Goal: Task Accomplishment & Management: Complete application form

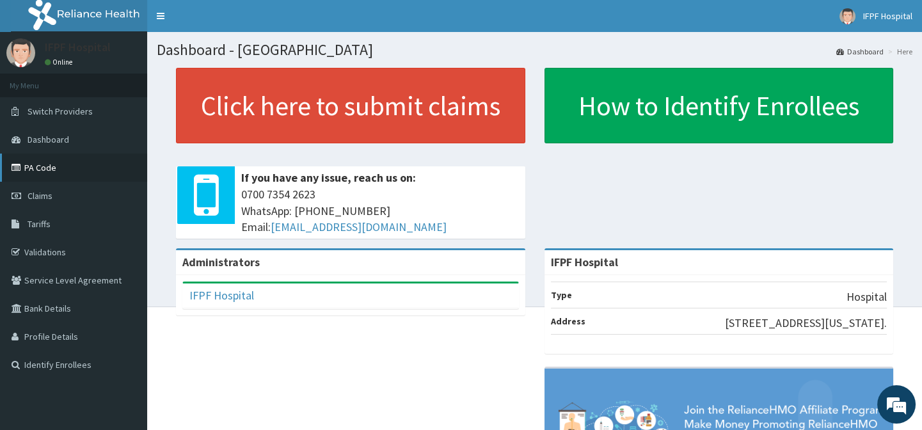
click at [44, 168] on link "PA Code" at bounding box center [73, 168] width 147 height 28
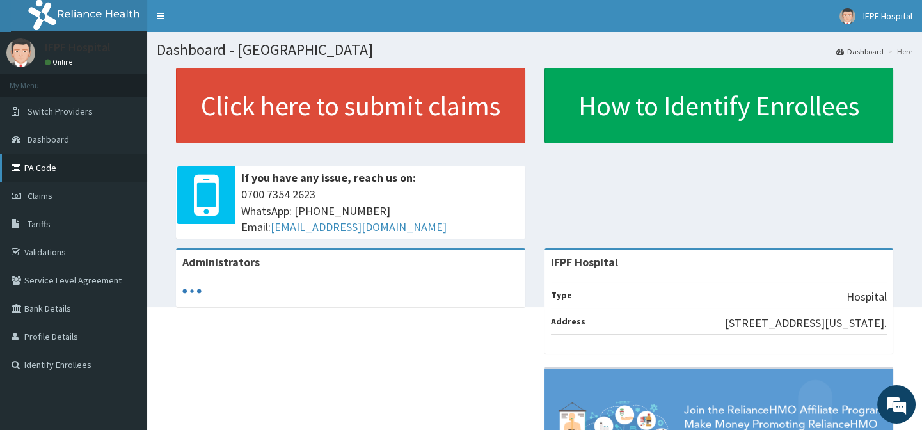
click at [54, 168] on link "PA Code" at bounding box center [73, 168] width 147 height 28
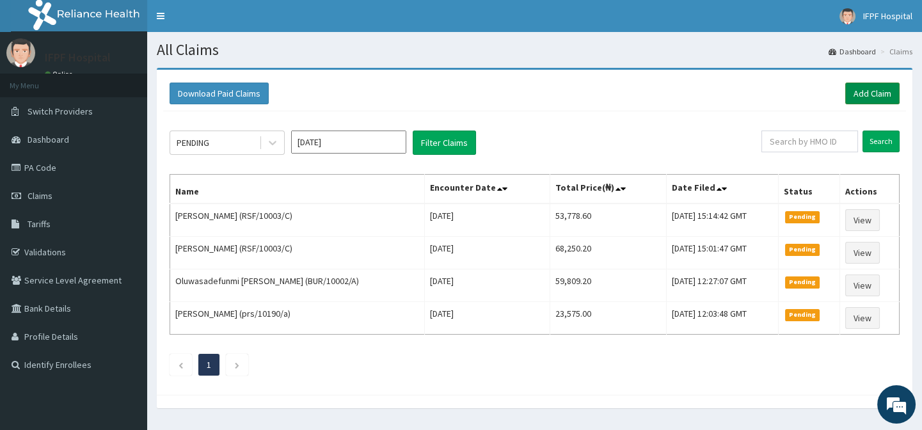
click at [860, 90] on link "Add Claim" at bounding box center [872, 94] width 54 height 22
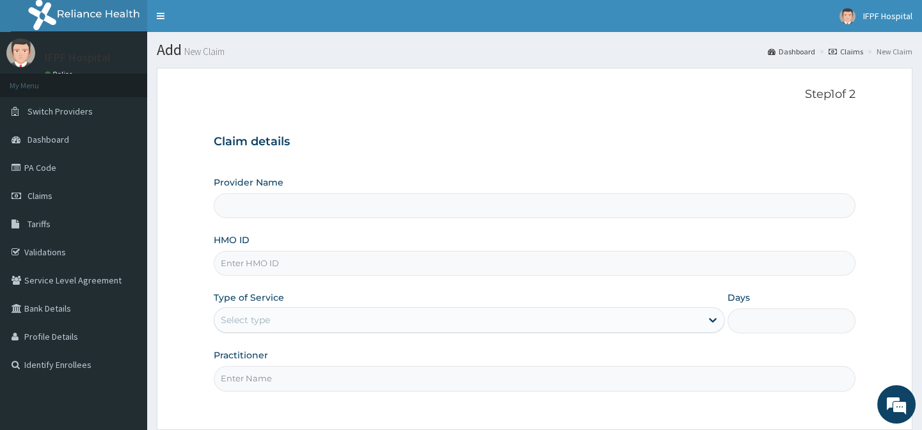
type input "IFPF Hospital"
click at [242, 262] on input "HMO ID" at bounding box center [534, 263] width 641 height 25
paste input "SSV/10135/A"
type input "SSV/10135/A"
click at [262, 313] on div "Select type" at bounding box center [245, 319] width 49 height 13
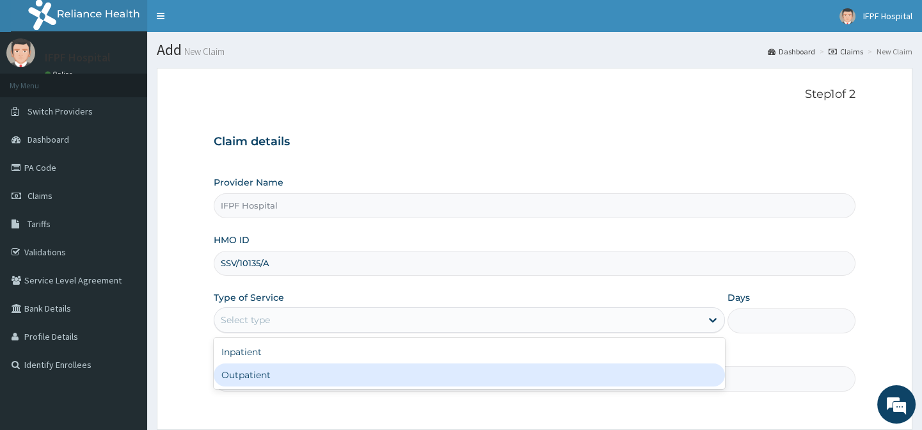
click at [251, 374] on div "Outpatient" at bounding box center [469, 374] width 511 height 23
type input "1"
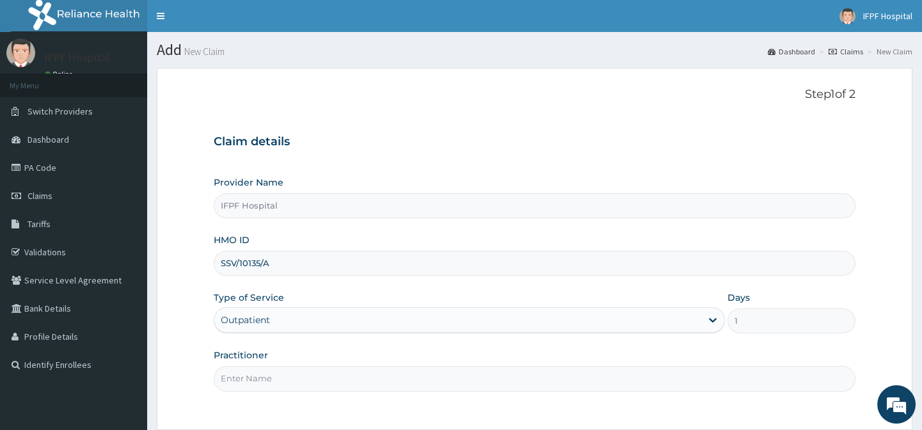
click at [246, 381] on input "Practitioner" at bounding box center [534, 378] width 641 height 25
type input "DR MORONKOLA"
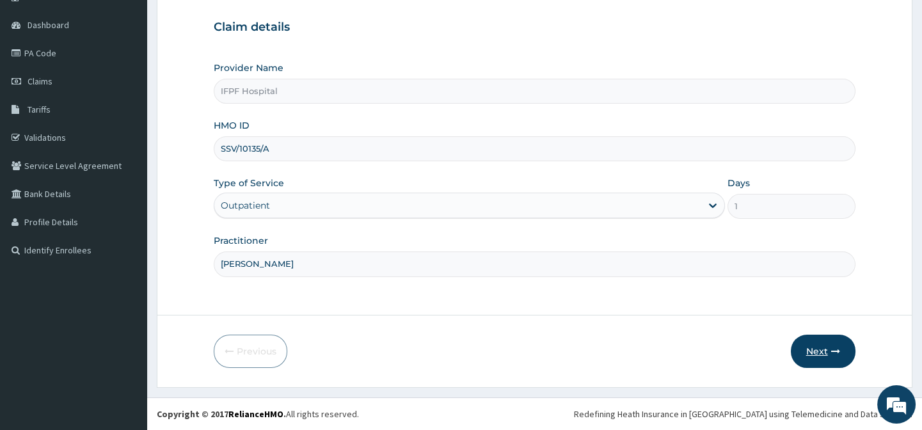
click at [837, 347] on icon "button" at bounding box center [835, 351] width 9 height 9
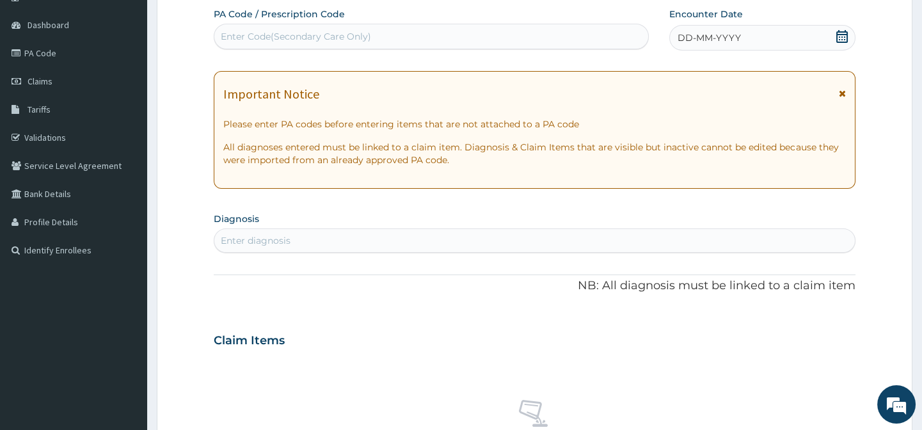
scroll to position [0, 0]
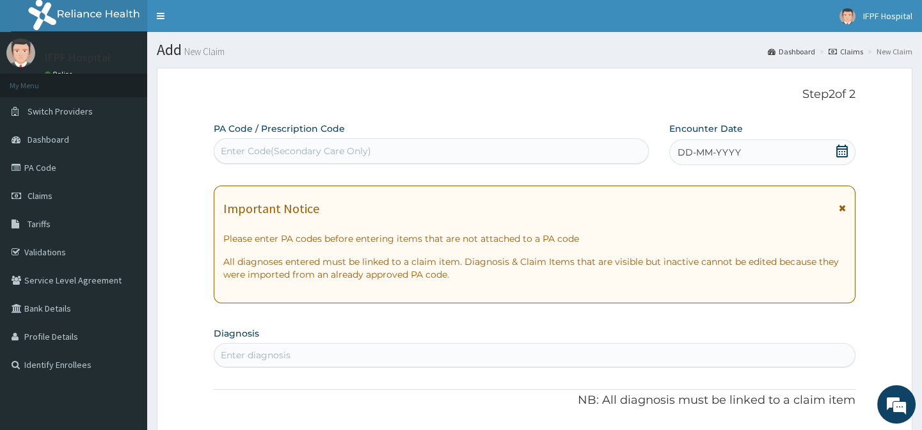
click at [480, 157] on div "Enter Code(Secondary Care Only)" at bounding box center [430, 151] width 433 height 20
type input "PA/605038"
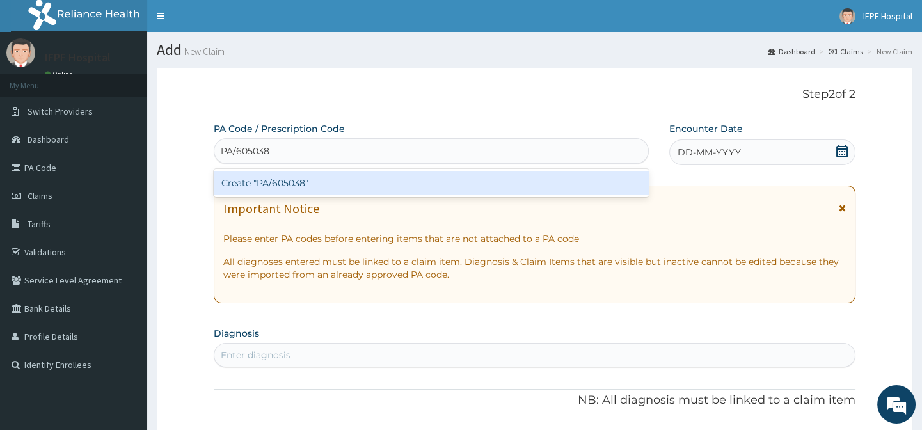
click at [301, 178] on div "Create "PA/605038"" at bounding box center [431, 182] width 434 height 23
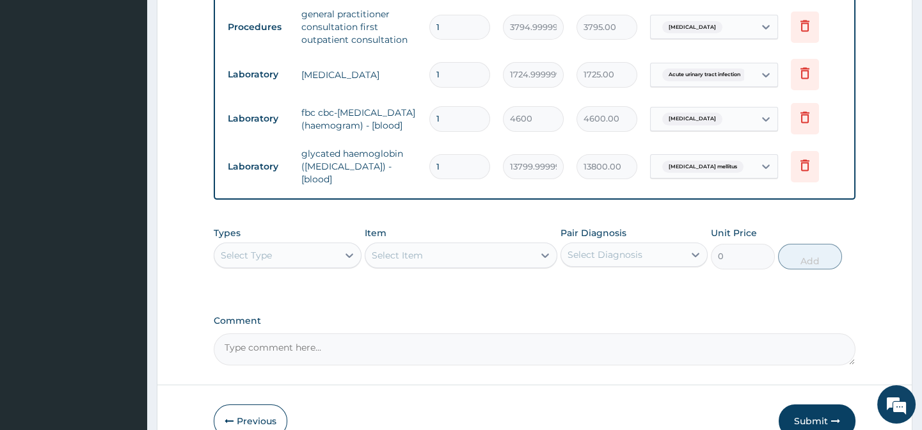
scroll to position [788, 0]
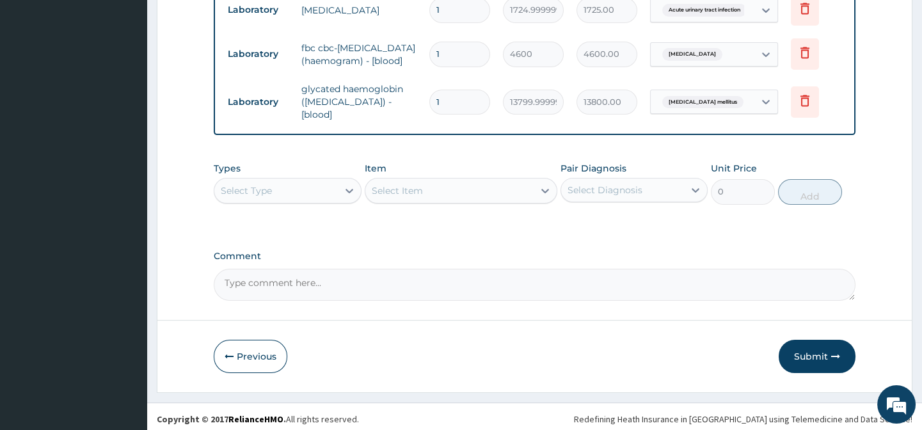
click at [802, 345] on button "Submit" at bounding box center [816, 356] width 77 height 33
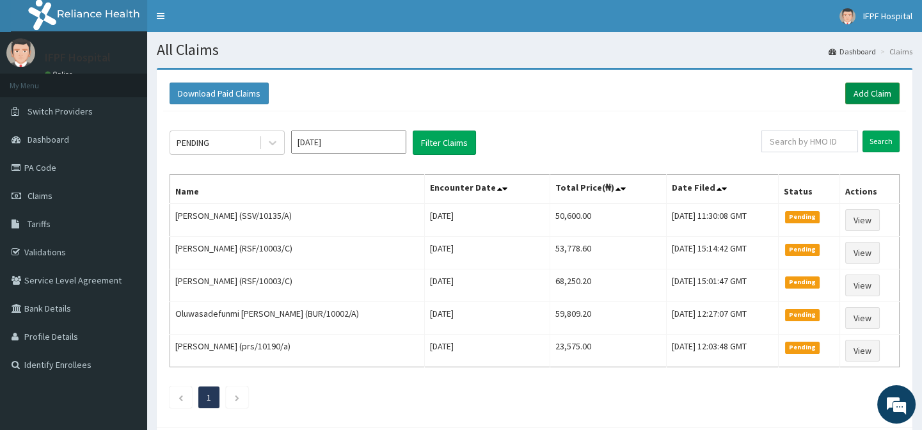
click at [871, 96] on link "Add Claim" at bounding box center [872, 94] width 54 height 22
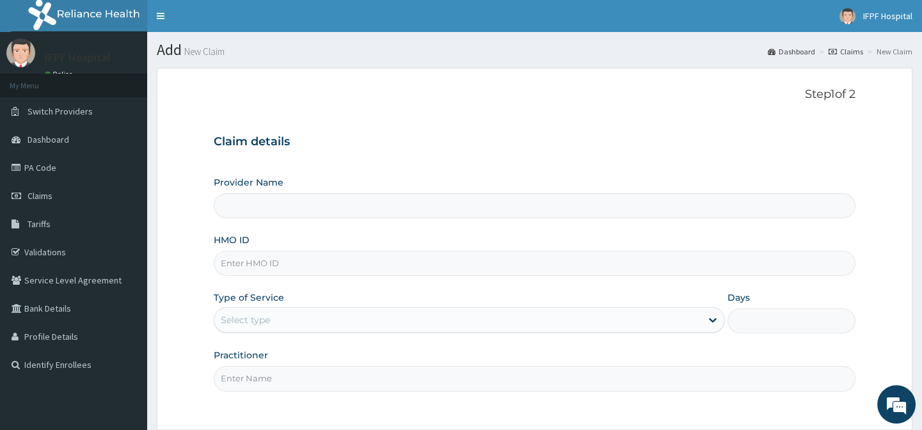
type input "IFPF Hospital"
click at [255, 262] on input "HMO ID" at bounding box center [534, 263] width 641 height 25
paste input "KIG/10004/A"
type input "KIG/10004/A"
click at [247, 313] on div "Select type" at bounding box center [245, 319] width 49 height 13
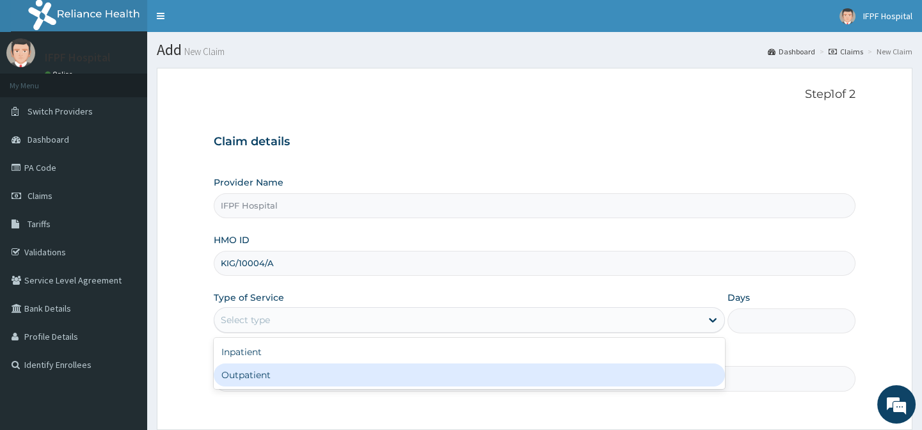
click at [247, 372] on div "Outpatient" at bounding box center [469, 374] width 511 height 23
type input "1"
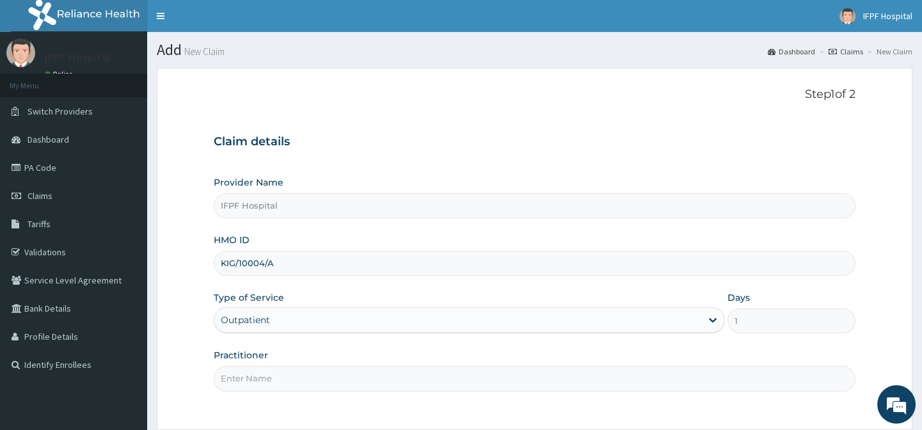
click at [247, 375] on input "Practitioner" at bounding box center [534, 378] width 641 height 25
type input "d"
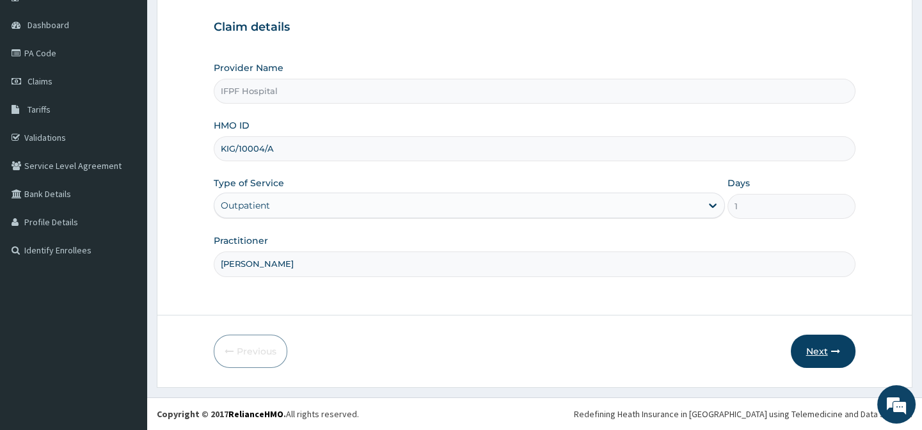
type input "DR TOLANI"
click at [807, 347] on button "Next" at bounding box center [823, 351] width 65 height 33
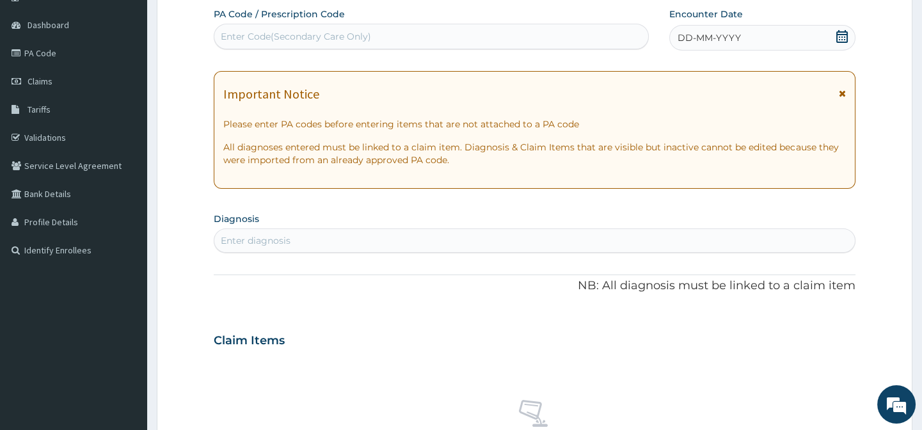
click at [312, 30] on div "Enter Code(Secondary Care Only)" at bounding box center [296, 36] width 150 height 13
type input "PA/486AB4"
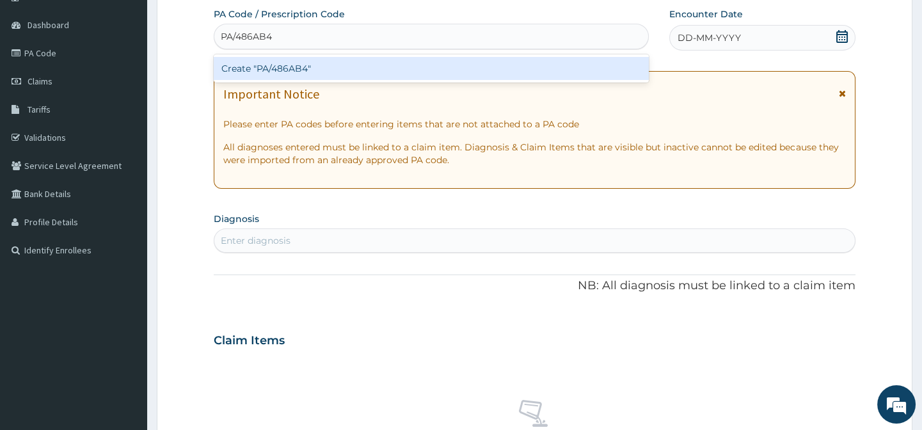
click at [309, 71] on div "Create "PA/486AB4"" at bounding box center [431, 68] width 434 height 23
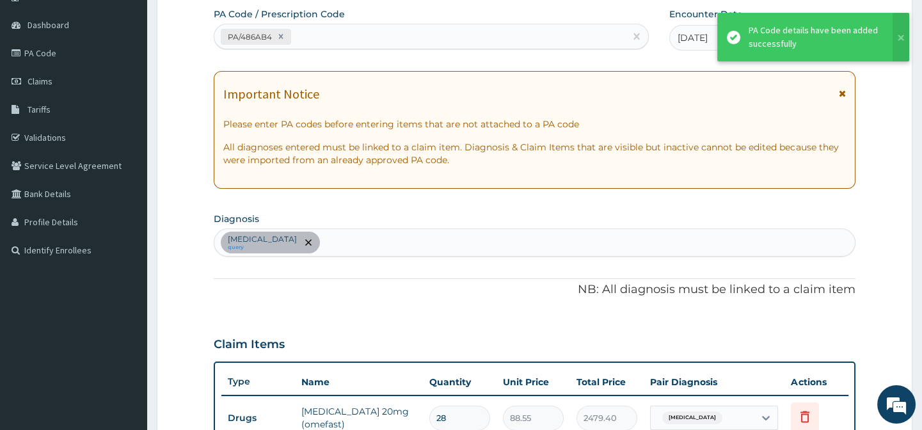
scroll to position [406, 0]
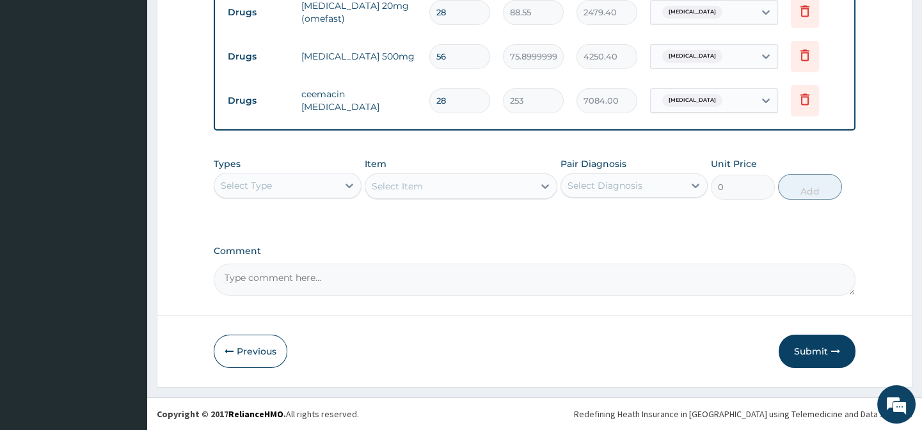
click at [806, 351] on button "Submit" at bounding box center [816, 351] width 77 height 33
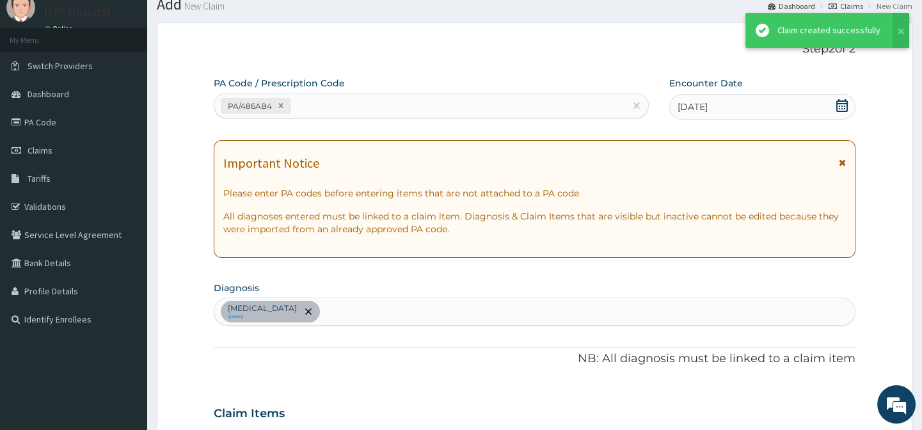
scroll to position [528, 0]
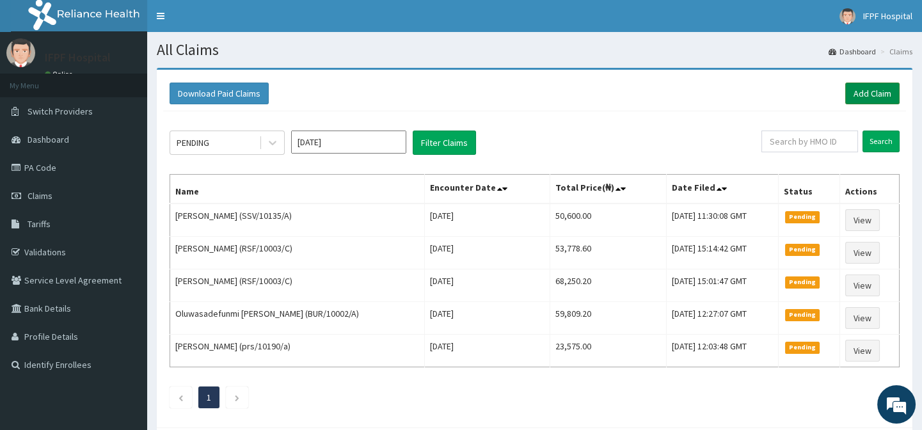
click at [878, 90] on link "Add Claim" at bounding box center [872, 94] width 54 height 22
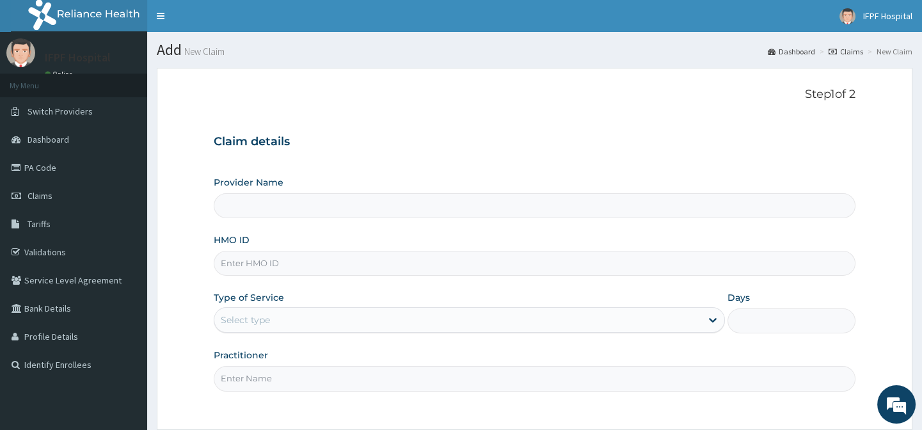
click at [258, 265] on input "HMO ID" at bounding box center [534, 263] width 641 height 25
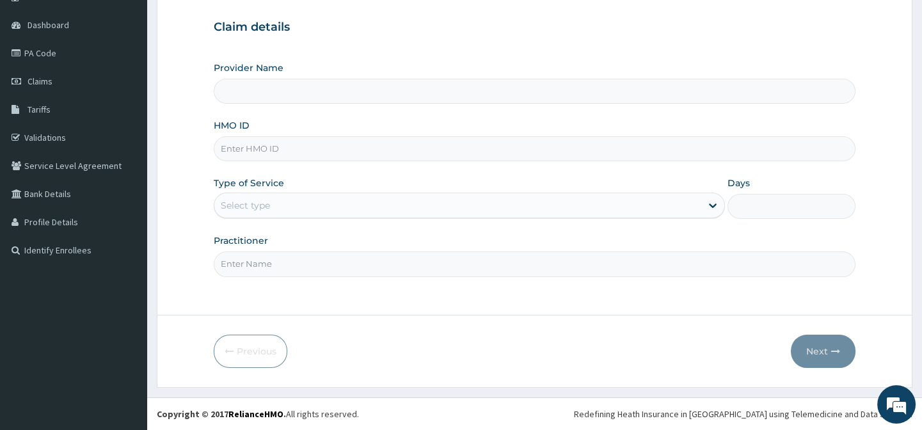
click at [237, 93] on input "Provider Name" at bounding box center [534, 91] width 641 height 25
click at [291, 103] on input "Provider Name" at bounding box center [534, 91] width 641 height 25
type input "IFPF Hospital"
click at [37, 51] on link "PA Code" at bounding box center [73, 53] width 147 height 28
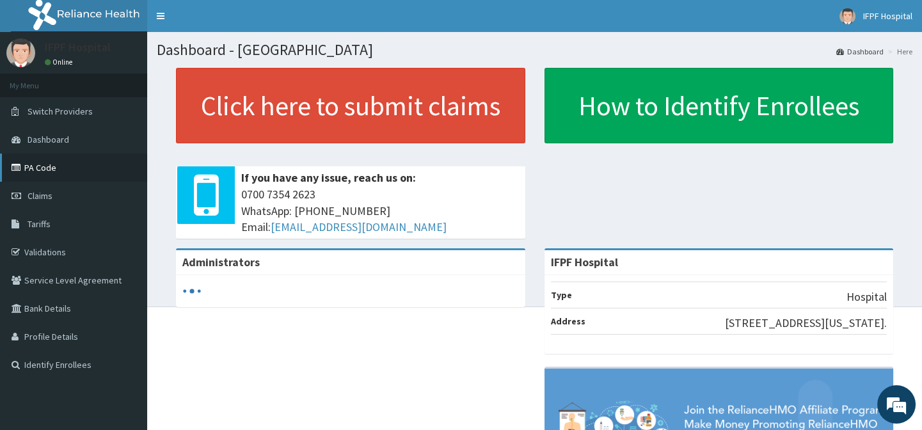
click at [35, 166] on link "PA Code" at bounding box center [73, 168] width 147 height 28
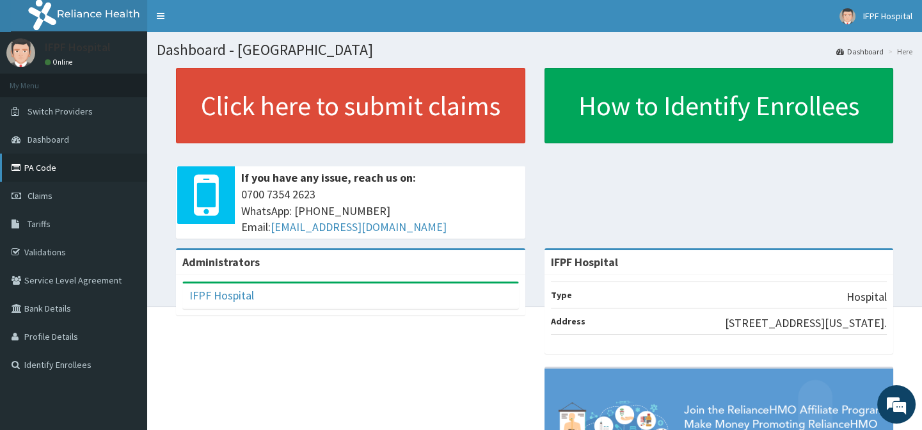
click at [36, 165] on link "PA Code" at bounding box center [73, 168] width 147 height 28
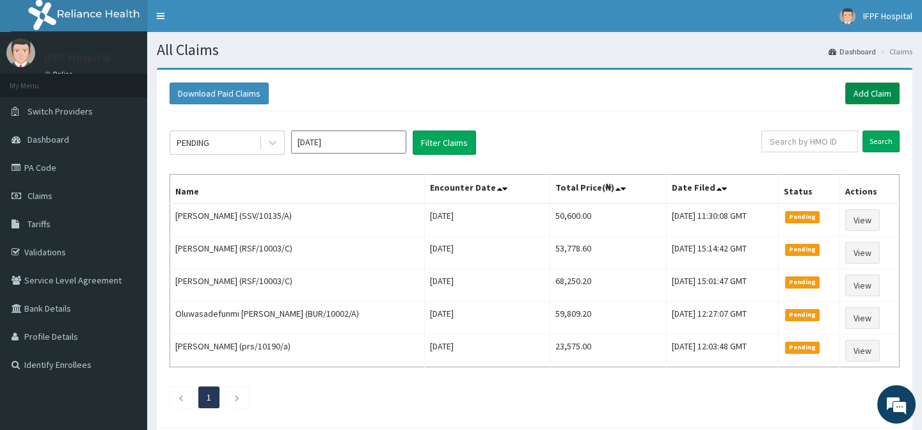
click at [874, 99] on link "Add Claim" at bounding box center [872, 94] width 54 height 22
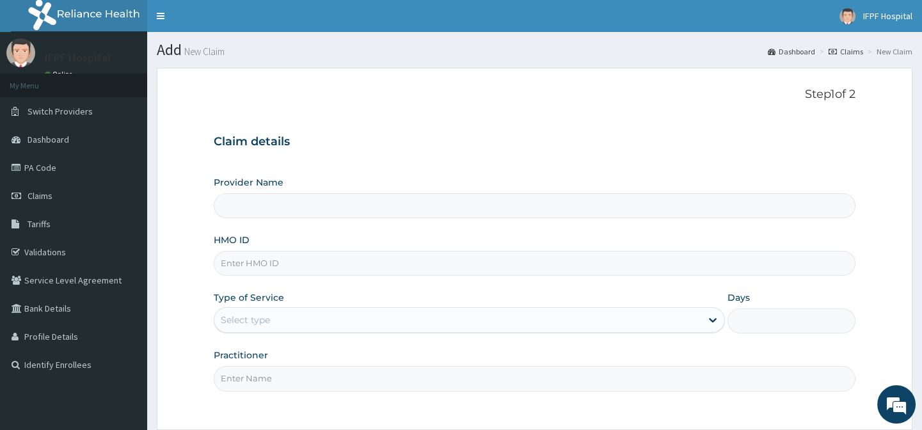
type input "IFPF Hospital"
click at [243, 268] on input "HMO ID" at bounding box center [534, 263] width 641 height 25
paste input "KIG/10004/A"
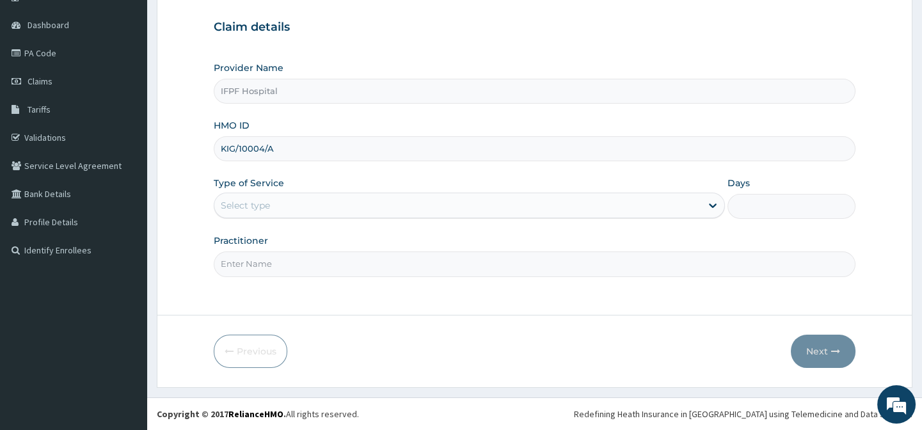
type input "KIG/10004/A"
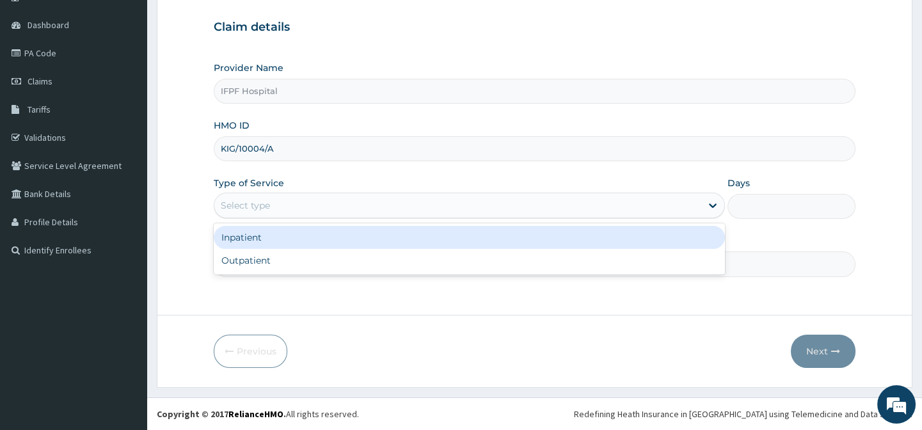
click at [269, 204] on div "Select type" at bounding box center [457, 205] width 487 height 20
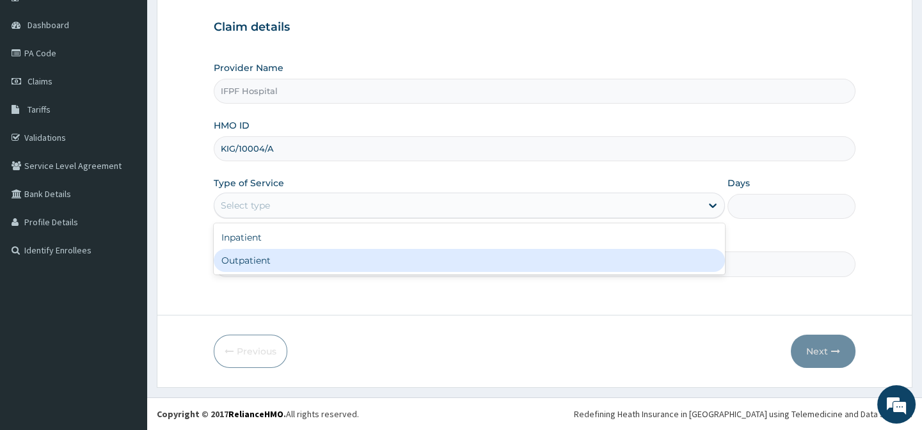
click at [244, 260] on div "Outpatient" at bounding box center [469, 260] width 511 height 23
type input "1"
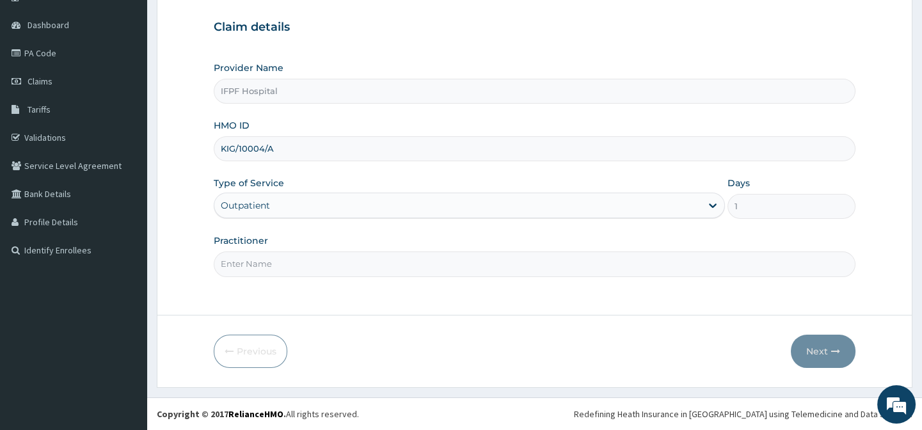
click at [243, 262] on input "Practitioner" at bounding box center [534, 263] width 641 height 25
type input "DR TOLANI"
click at [827, 345] on button "Next" at bounding box center [823, 351] width 65 height 33
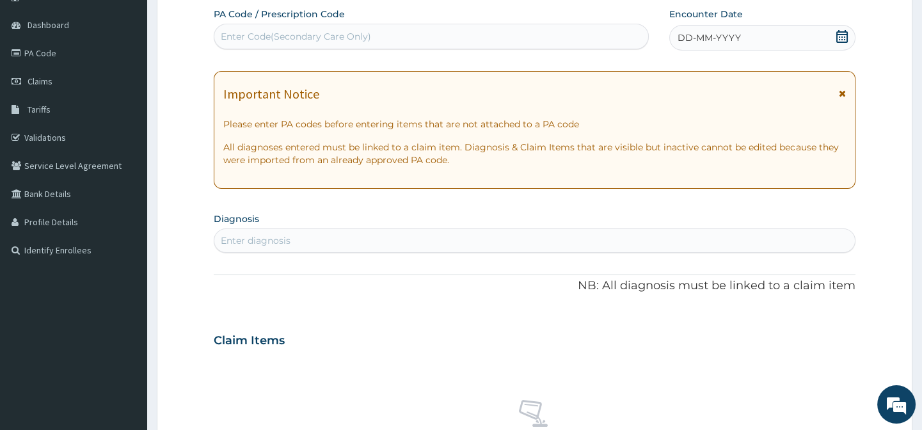
click at [377, 38] on div "Enter Code(Secondary Care Only)" at bounding box center [430, 36] width 433 height 20
type input "PA/F6DD91"
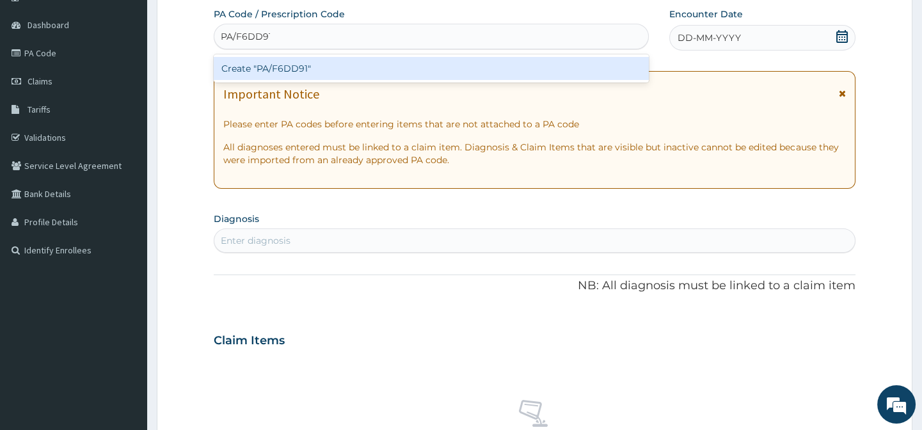
click at [354, 64] on div "Create "PA/F6DD91"" at bounding box center [431, 68] width 434 height 23
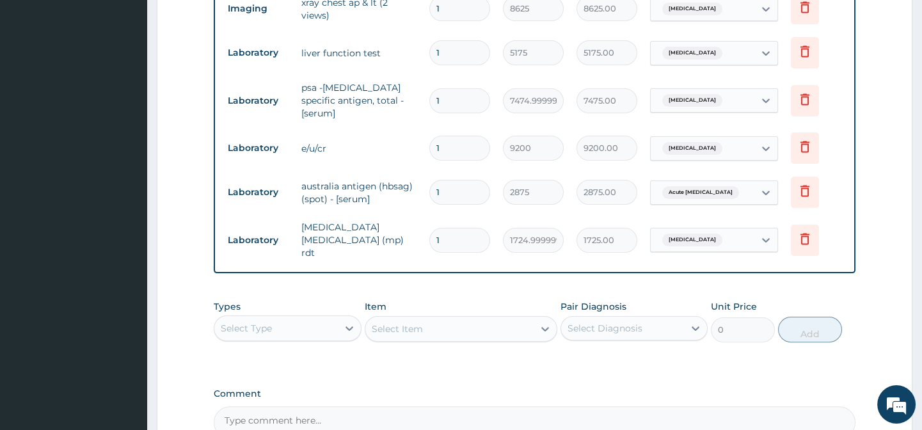
scroll to position [1055, 0]
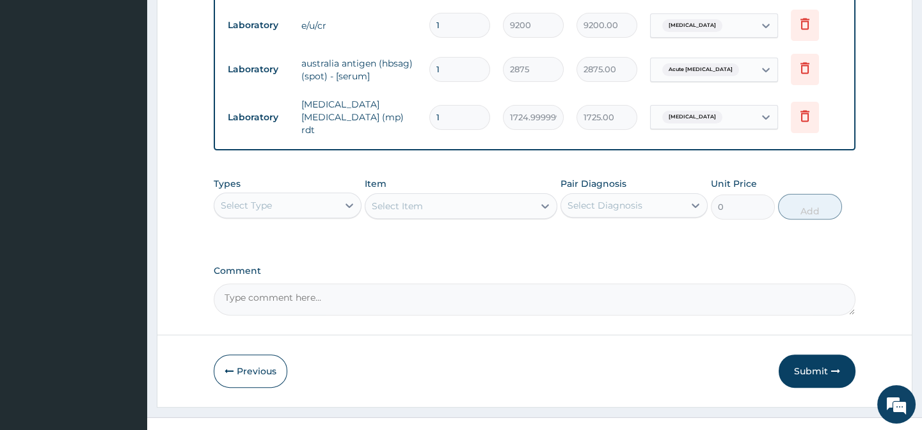
click at [826, 357] on button "Submit" at bounding box center [816, 370] width 77 height 33
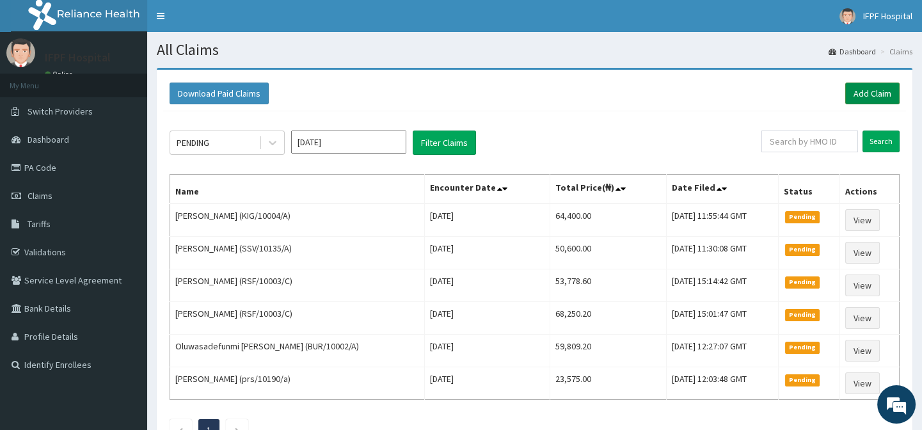
click at [874, 91] on link "Add Claim" at bounding box center [872, 94] width 54 height 22
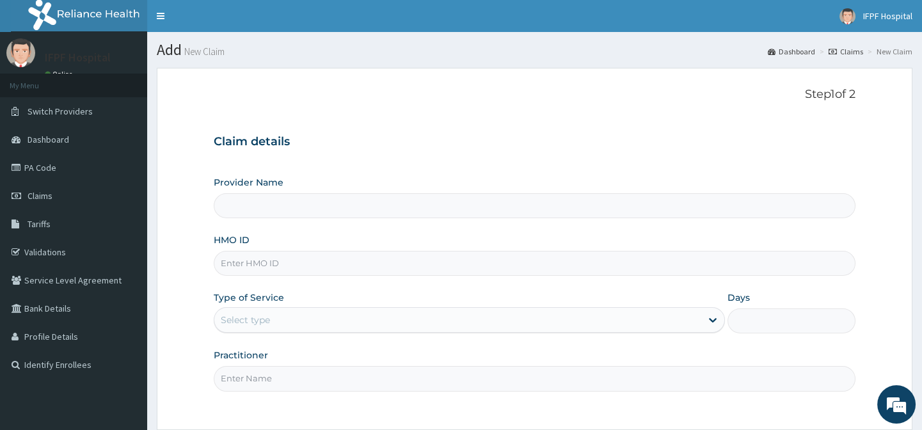
type input "IFPF Hospital"
click at [273, 265] on input "HMO ID" at bounding box center [534, 263] width 641 height 25
paste input "SSV/10135/C"
type input "SSV/10135/C"
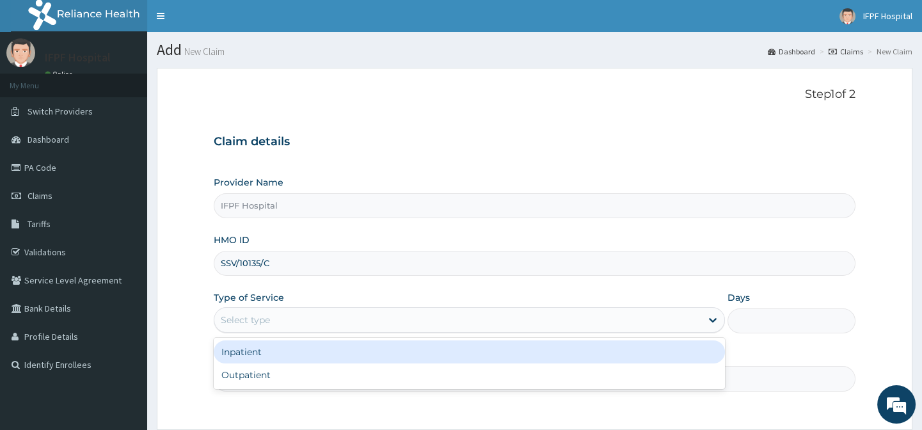
click at [249, 314] on div "Select type" at bounding box center [245, 319] width 49 height 13
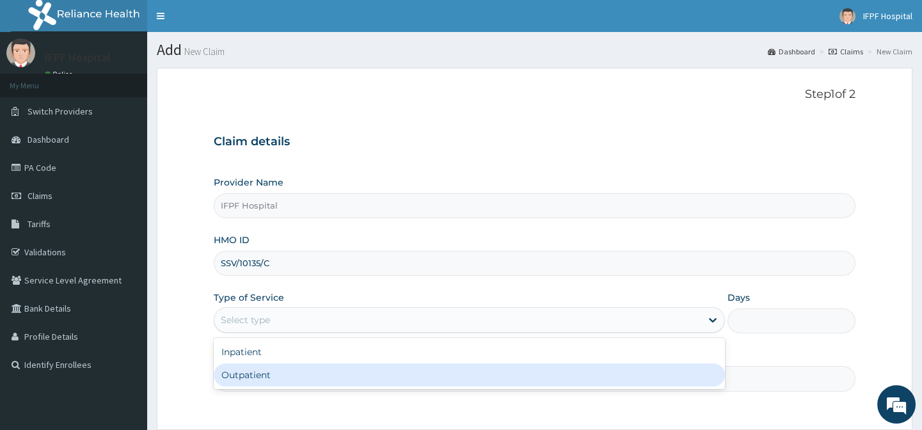
click at [238, 374] on div "Outpatient" at bounding box center [469, 374] width 511 height 23
type input "1"
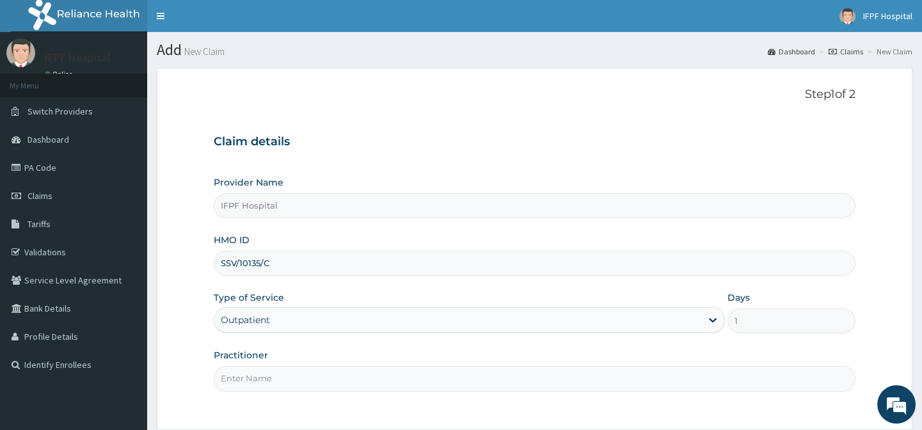
click at [237, 377] on input "Practitioner" at bounding box center [534, 378] width 641 height 25
type input "DR MORONKOLA"
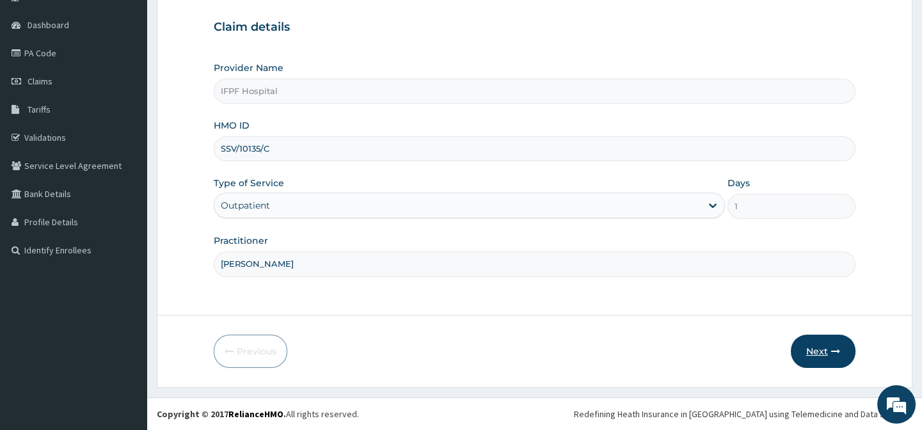
click at [803, 351] on button "Next" at bounding box center [823, 351] width 65 height 33
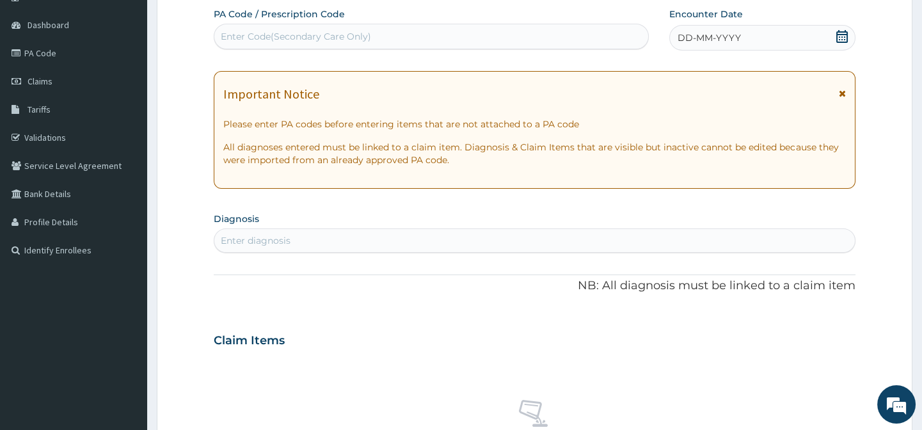
click at [342, 43] on div "Enter Code(Secondary Care Only)" at bounding box center [430, 36] width 433 height 20
type input "PA/856B61"
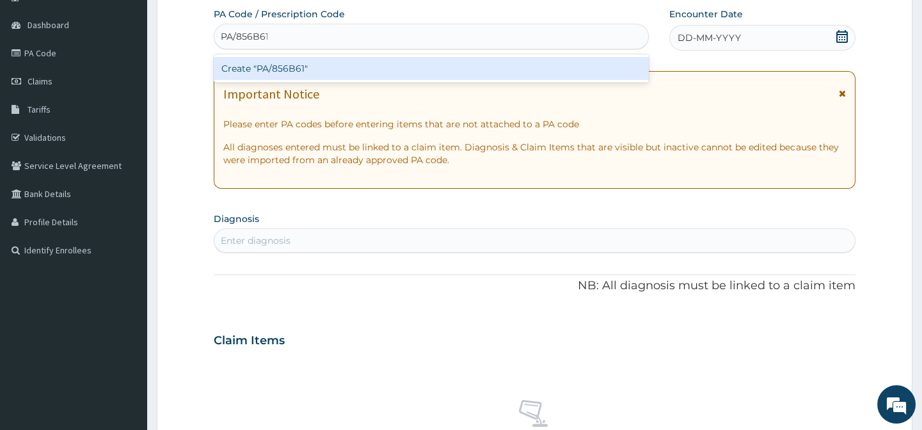
click at [313, 65] on div "Create "PA/856B61"" at bounding box center [431, 68] width 434 height 23
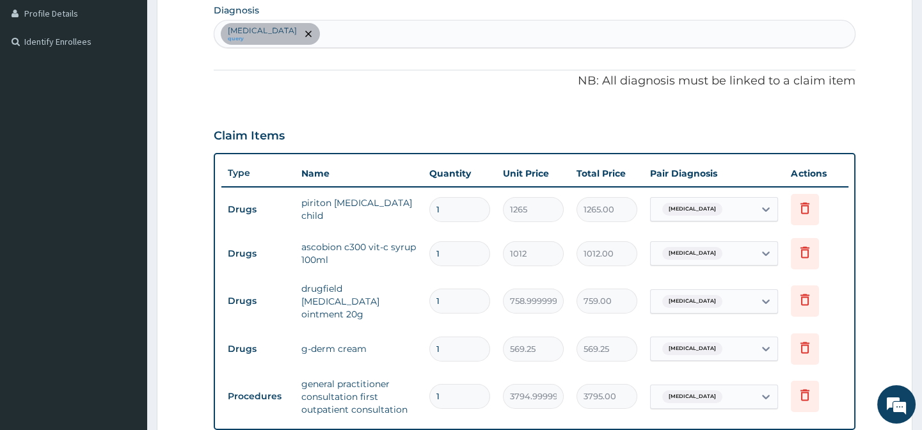
scroll to position [624, 0]
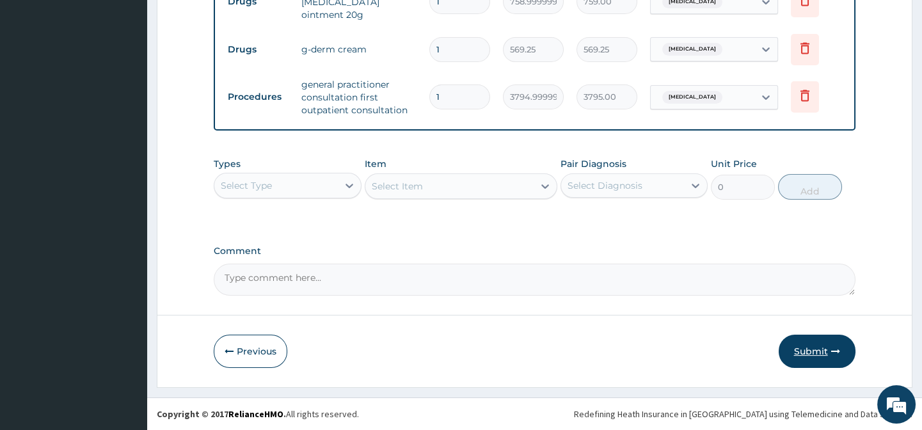
click at [837, 355] on icon "button" at bounding box center [835, 351] width 9 height 9
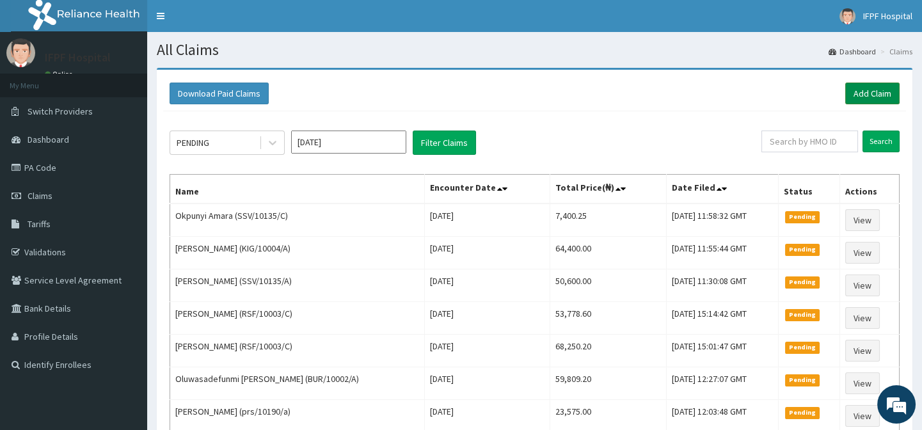
click at [899, 100] on link "Add Claim" at bounding box center [872, 94] width 54 height 22
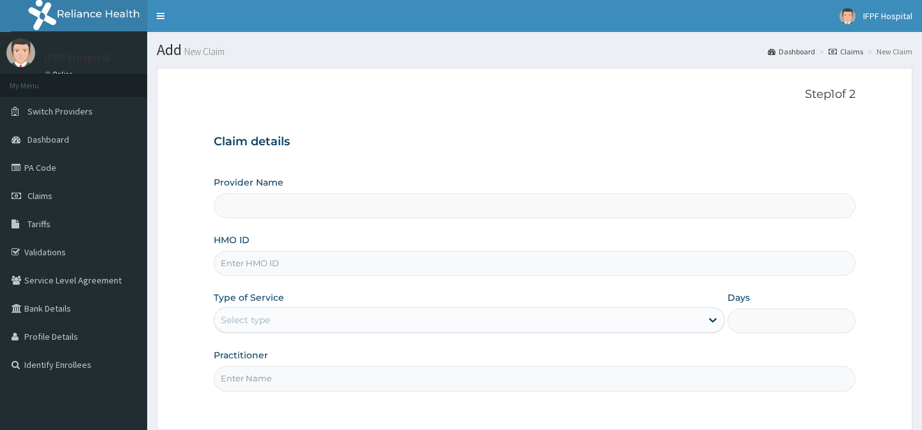
type input "IFPF Hospital"
click at [241, 262] on input "HMO ID" at bounding box center [534, 263] width 641 height 25
paste input "BUR/10001/C"
type input "BUR/10001/C"
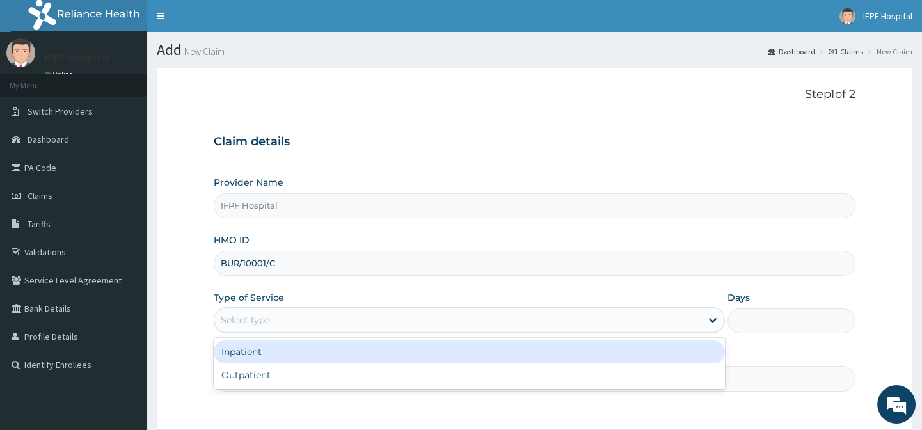
click at [256, 317] on div "Select type" at bounding box center [245, 319] width 49 height 13
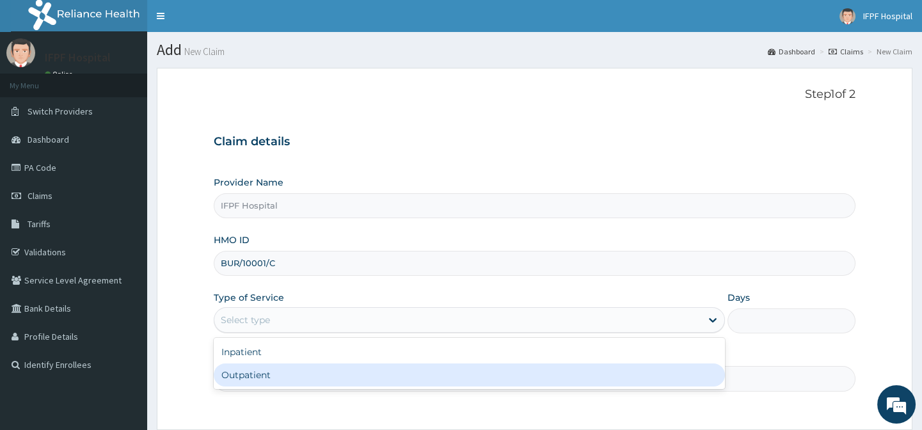
click at [244, 379] on div "Outpatient" at bounding box center [469, 374] width 511 height 23
type input "1"
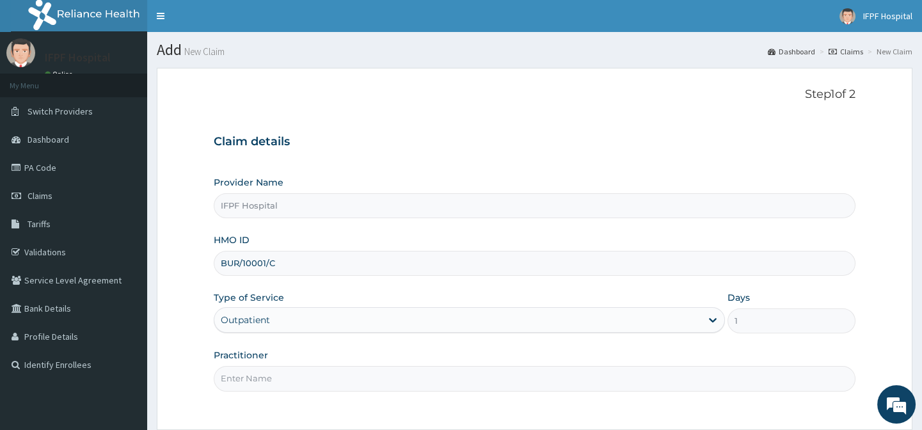
click at [244, 379] on input "Practitioner" at bounding box center [534, 378] width 641 height 25
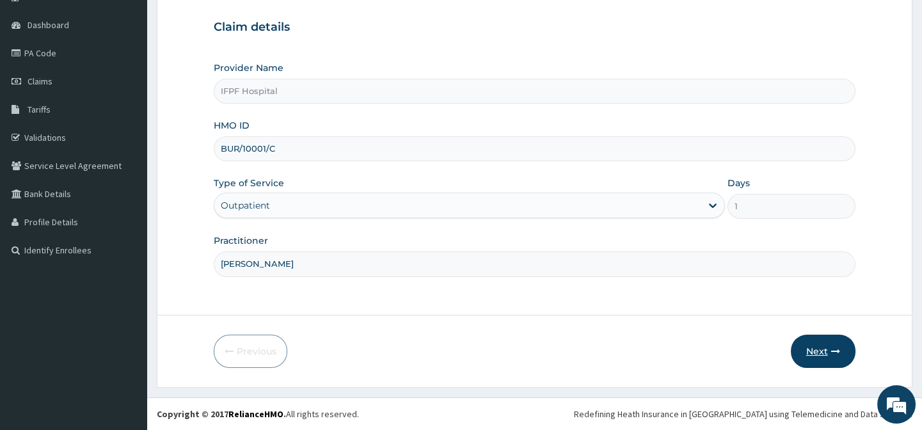
type input "DR TOLANI"
click at [823, 358] on button "Next" at bounding box center [823, 351] width 65 height 33
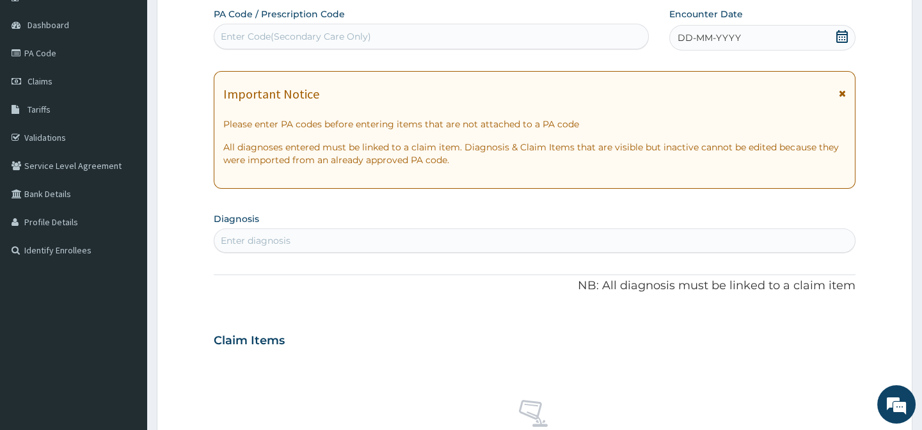
click at [338, 26] on div "Enter Code(Secondary Care Only)" at bounding box center [430, 36] width 433 height 20
type input "PA/608811"
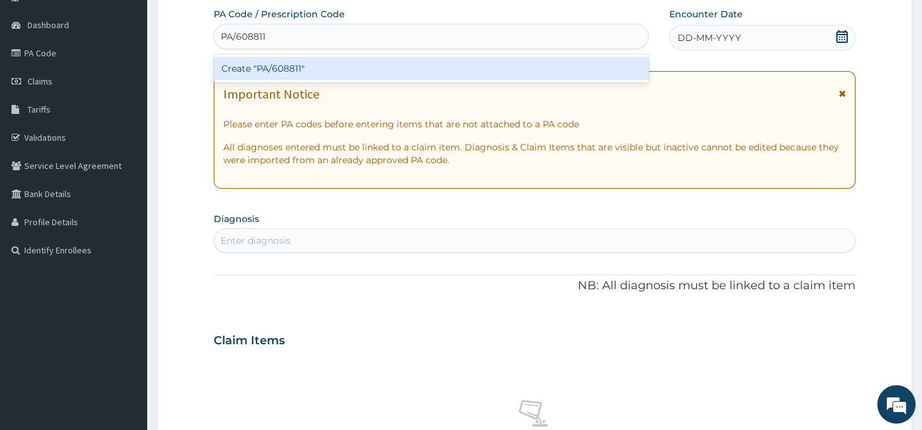
click at [281, 69] on div "Create "PA/608811"" at bounding box center [431, 68] width 434 height 23
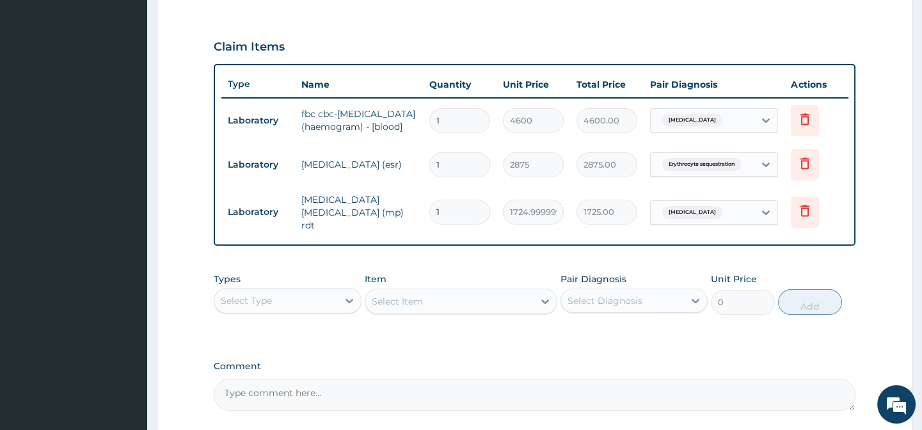
scroll to position [535, 0]
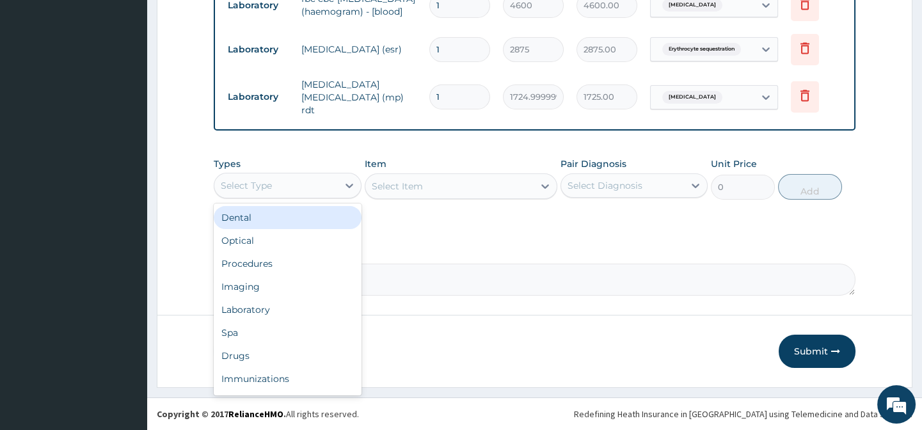
click at [243, 183] on div "Select Type" at bounding box center [246, 185] width 51 height 13
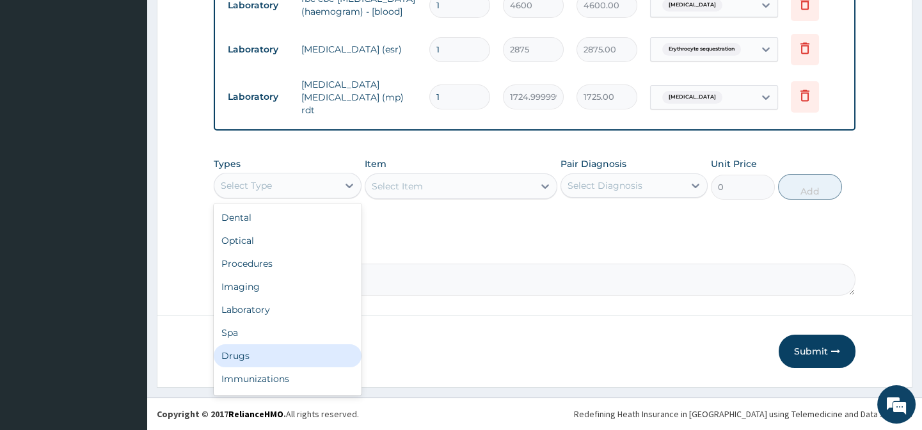
click at [234, 358] on div "Drugs" at bounding box center [287, 355] width 147 height 23
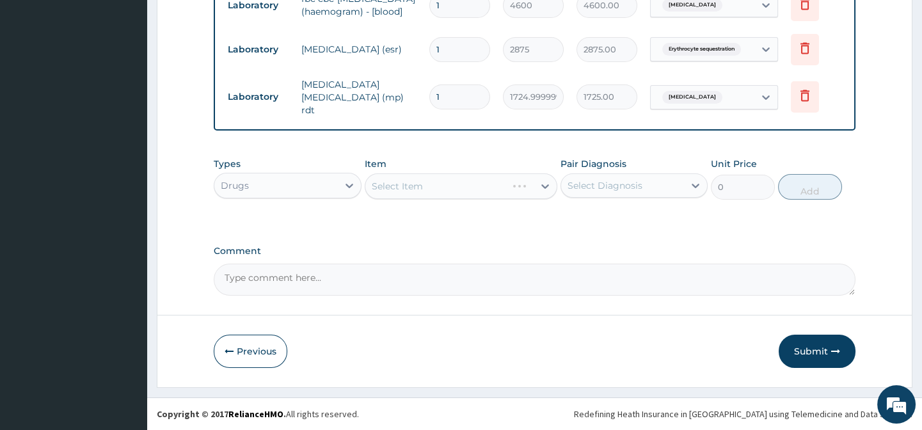
click at [399, 192] on div "Select Item" at bounding box center [461, 186] width 193 height 26
click at [422, 186] on div "Select Item" at bounding box center [449, 186] width 168 height 20
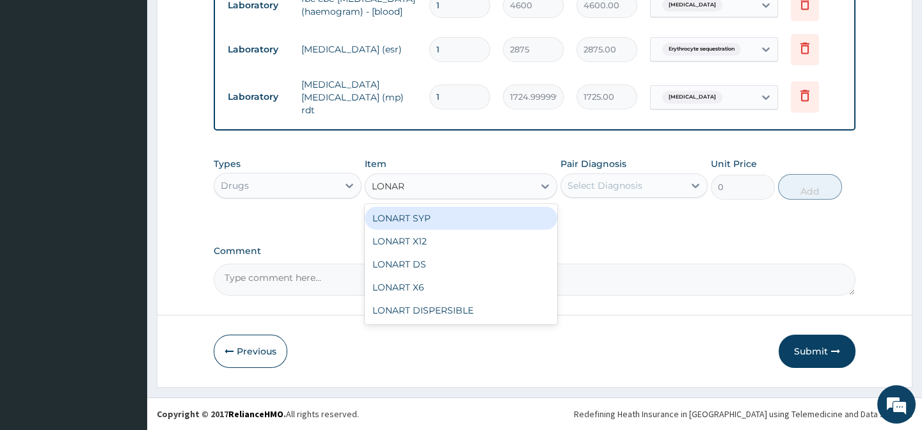
type input "LONART"
click at [420, 217] on div "LONART SYP" at bounding box center [461, 218] width 193 height 23
type input "2909.5"
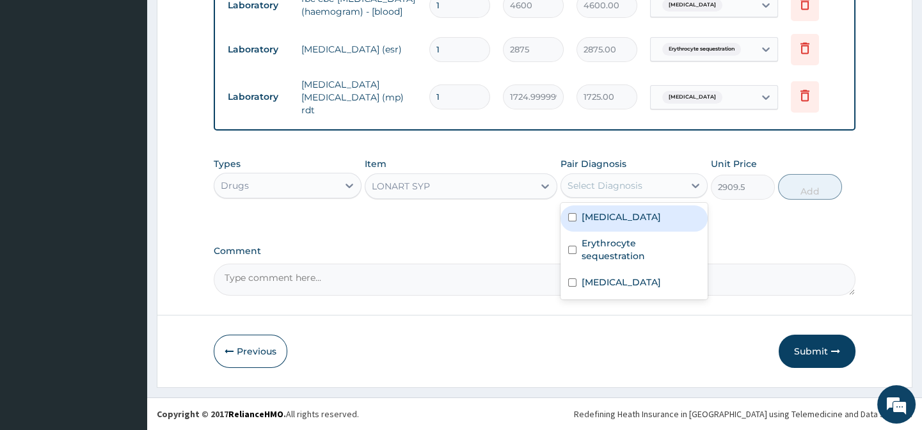
click at [585, 177] on div "Select Diagnosis" at bounding box center [622, 185] width 123 height 20
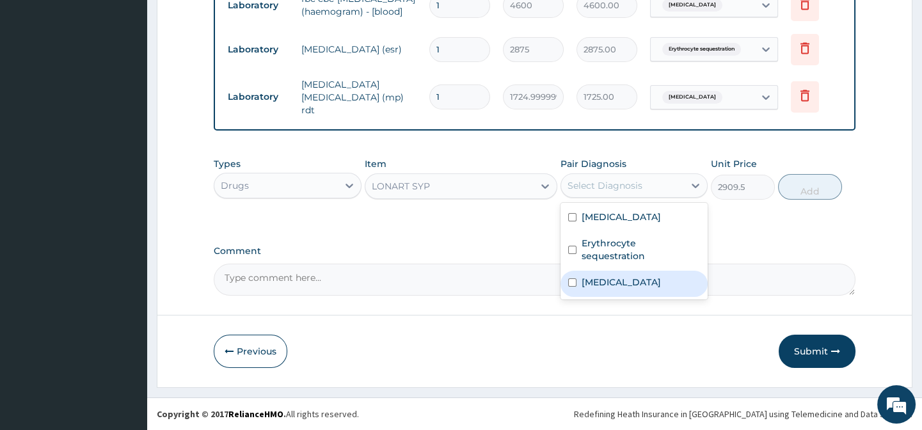
click at [603, 276] on label "Malaria" at bounding box center [620, 282] width 79 height 13
checkbox input "true"
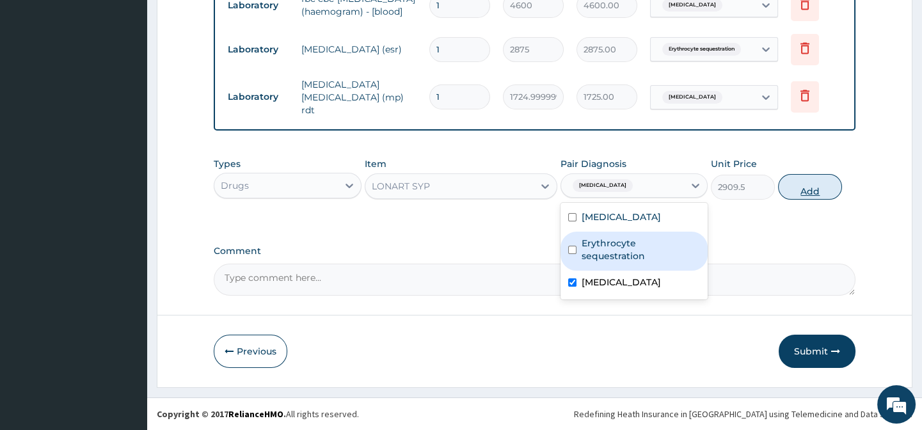
click at [812, 189] on button "Add" at bounding box center [810, 187] width 64 height 26
type input "0"
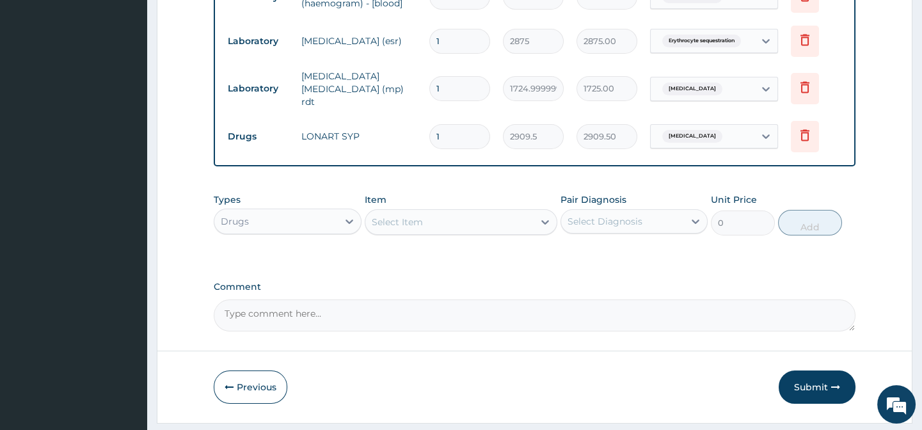
click at [448, 231] on div "Select Item" at bounding box center [449, 222] width 168 height 20
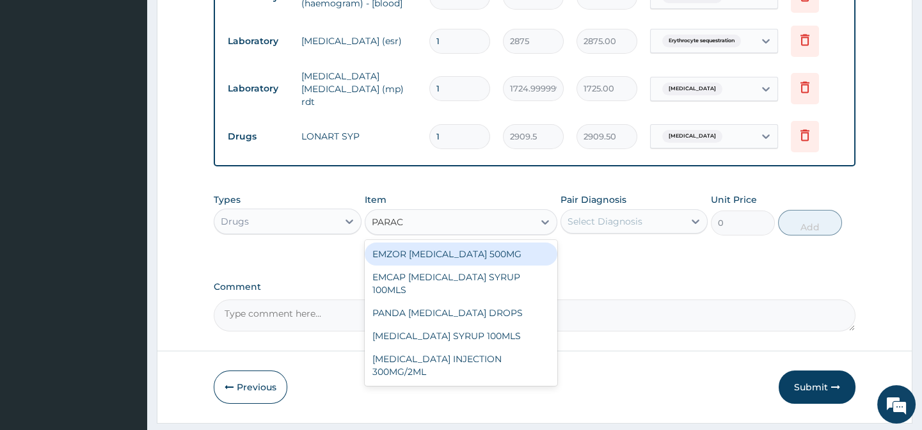
type input "PARACE"
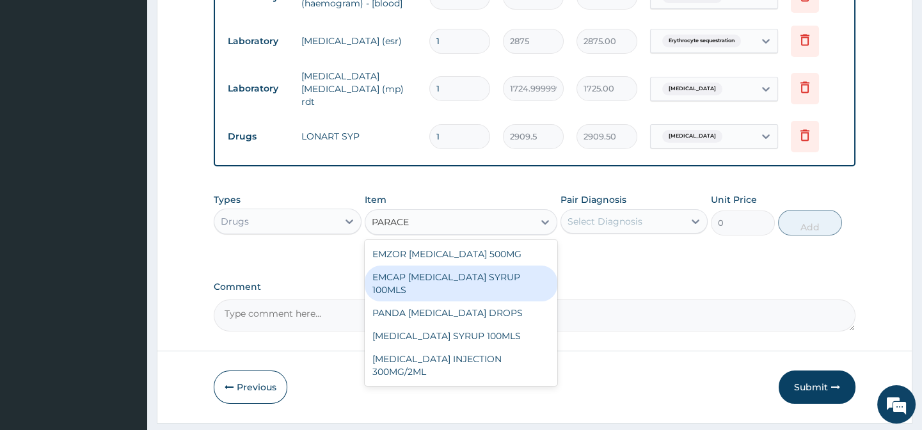
click at [442, 286] on div "EMCAP PARACETAMOL SYRUP 100MLS" at bounding box center [461, 283] width 193 height 36
type input "632.5"
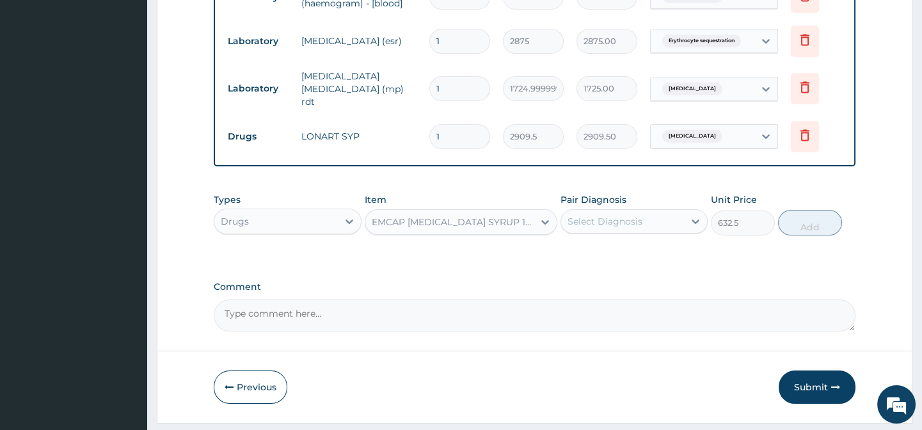
click at [458, 228] on div "EMCAP PARACETAMOL SYRUP 100MLS" at bounding box center [453, 222] width 163 height 13
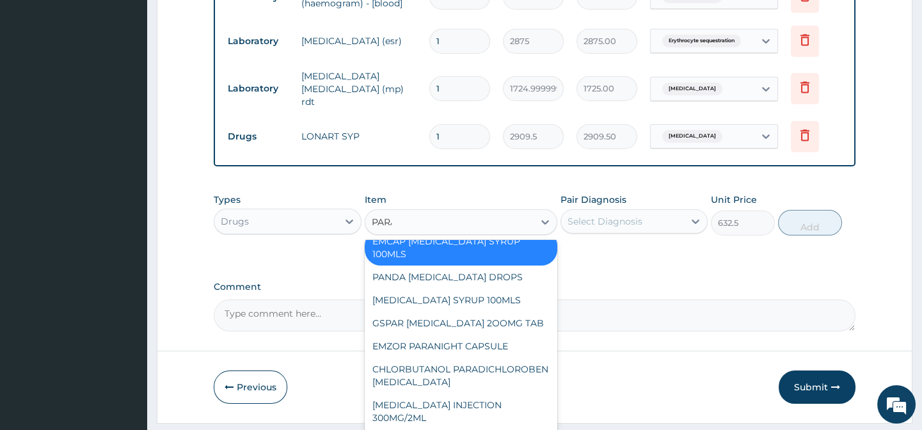
scroll to position [0, 0]
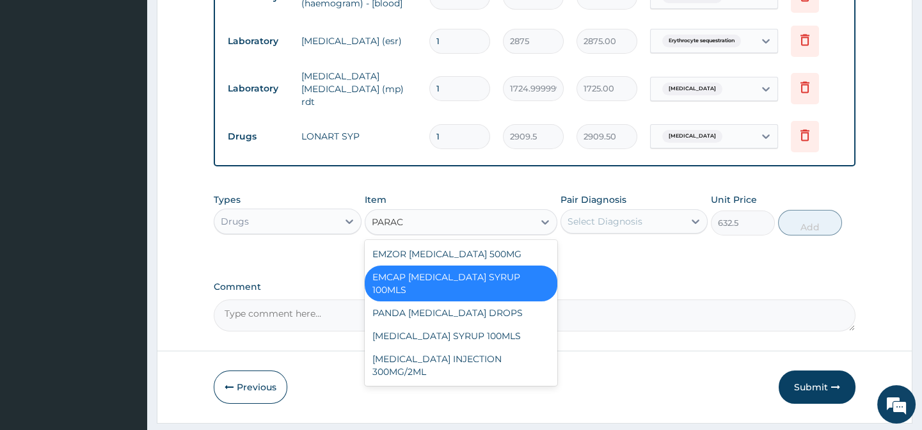
type input "PARACE"
click at [477, 331] on div "PARACETAMOL SYRUP 100MLS" at bounding box center [461, 335] width 193 height 23
type input "758.9999999999999"
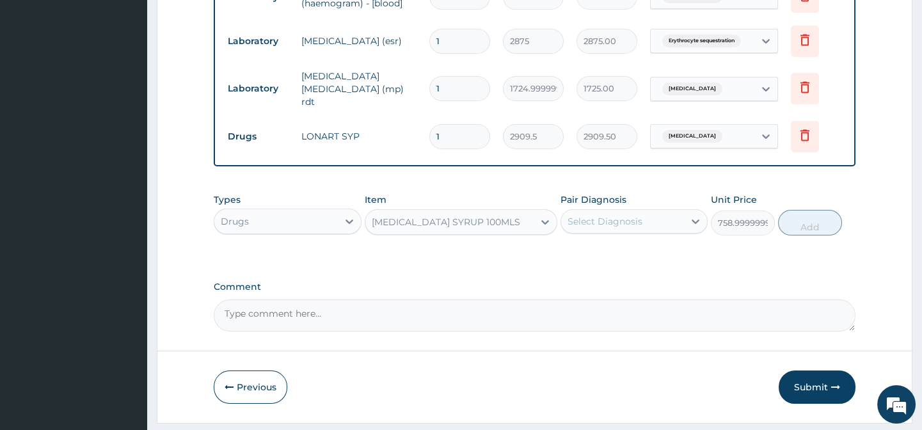
click at [629, 227] on div "Select Diagnosis" at bounding box center [604, 221] width 75 height 13
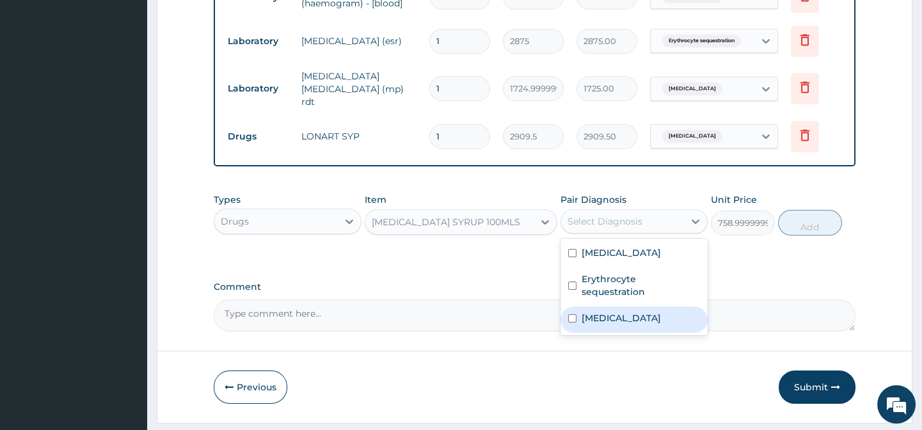
click at [610, 312] on label "Malaria" at bounding box center [620, 318] width 79 height 13
checkbox input "true"
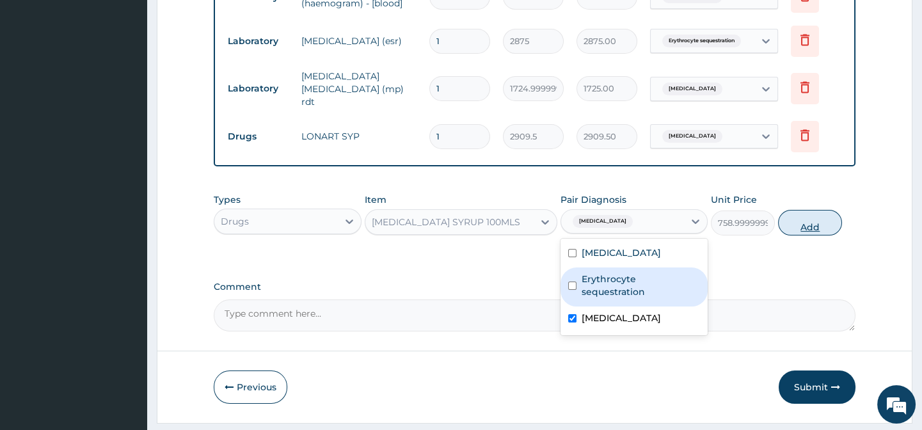
click at [819, 235] on button "Add" at bounding box center [810, 223] width 64 height 26
type input "0"
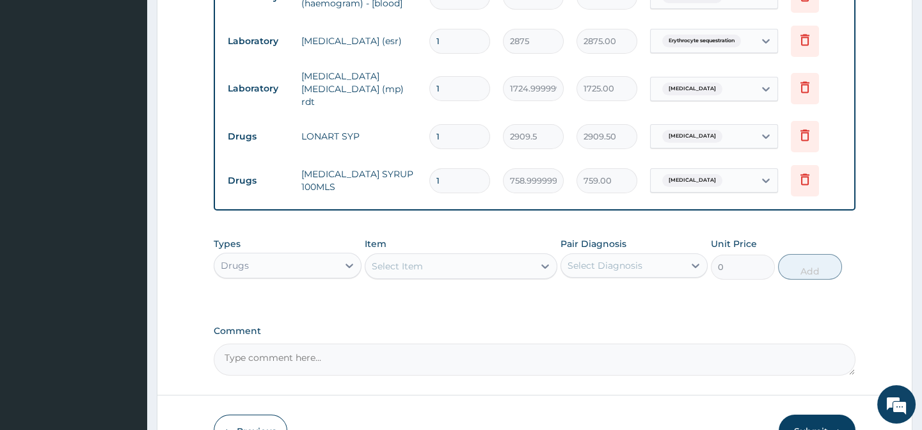
click at [280, 271] on div "Drugs" at bounding box center [275, 265] width 123 height 20
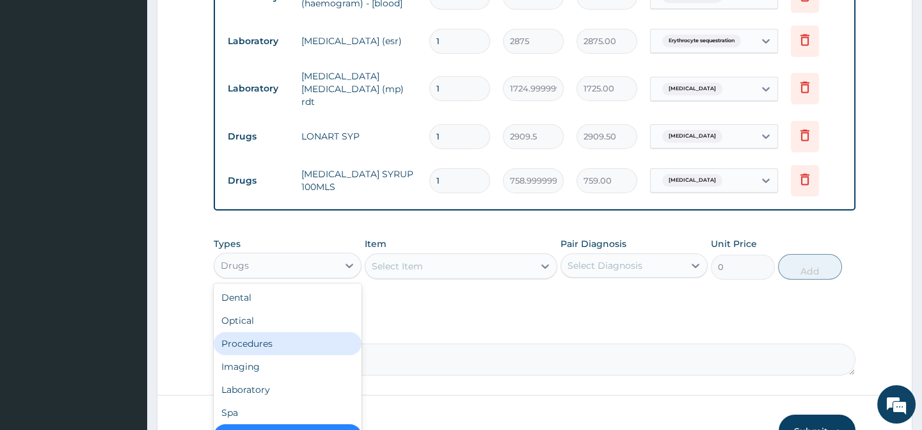
click at [244, 346] on div "Procedures" at bounding box center [287, 343] width 147 height 23
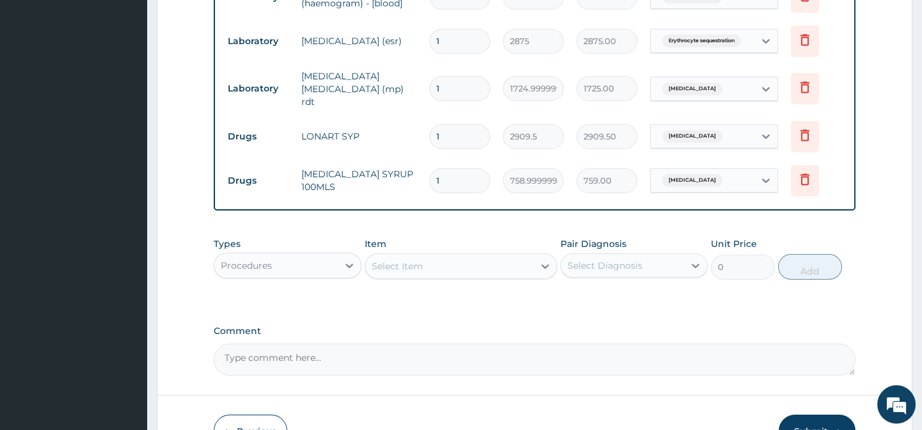
click at [403, 272] on div "Select Item" at bounding box center [397, 266] width 51 height 13
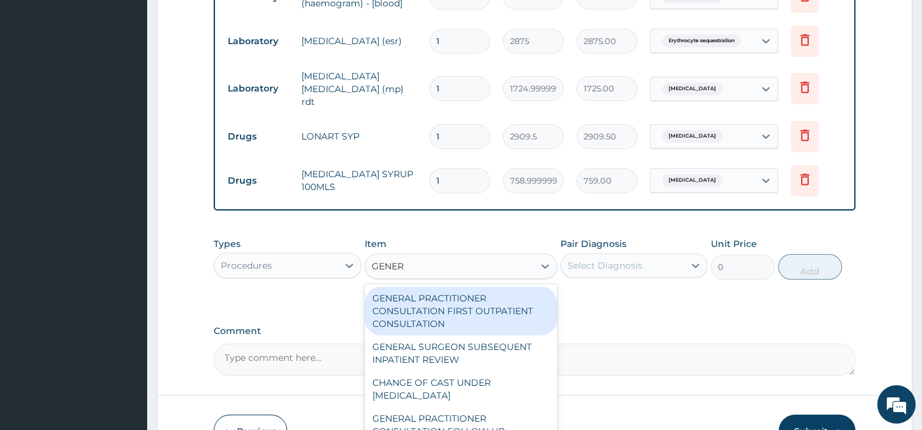
type input "GENERA"
click at [441, 304] on div "GENERAL PRACTITIONER CONSULTATION FIRST OUTPATIENT CONSULTATION" at bounding box center [461, 311] width 193 height 49
type input "3794.9999999999995"
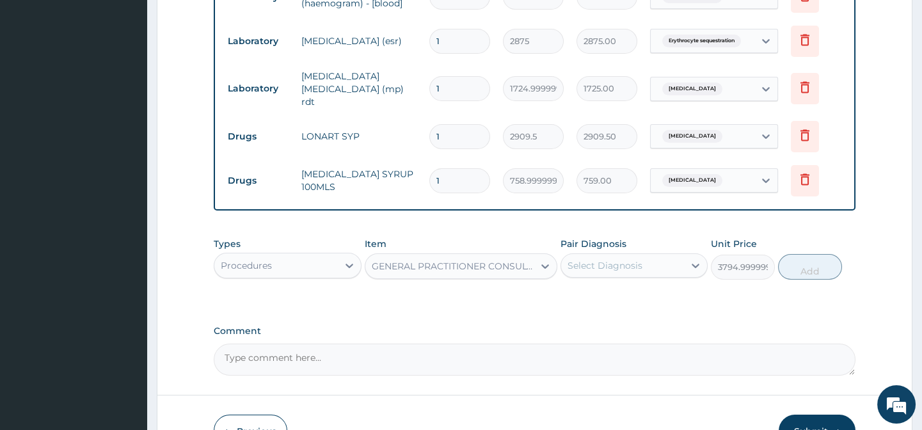
click at [590, 272] on div "Select Diagnosis" at bounding box center [604, 265] width 75 height 13
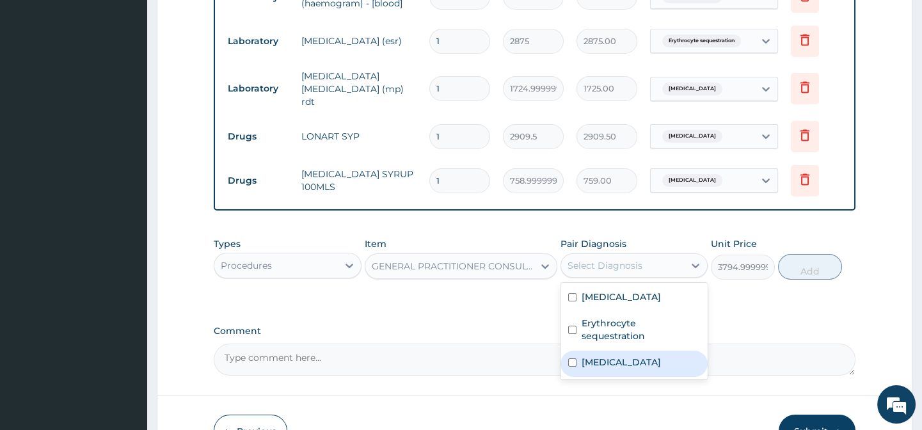
click at [603, 356] on label "Malaria" at bounding box center [620, 362] width 79 height 13
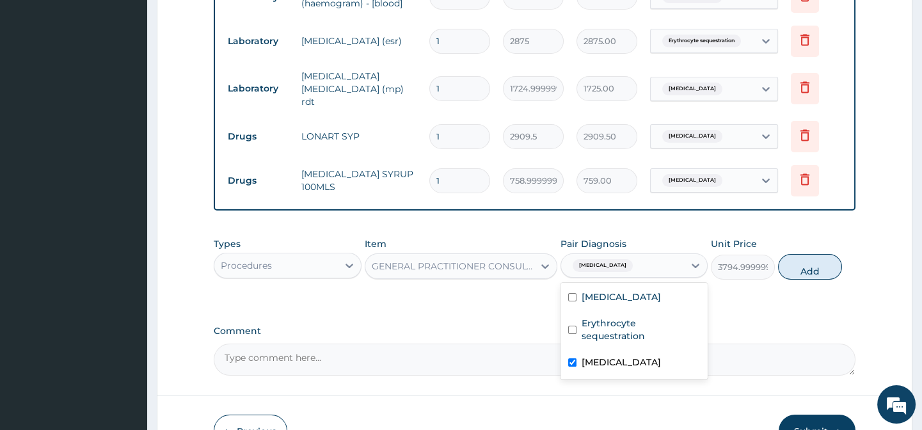
checkbox input "true"
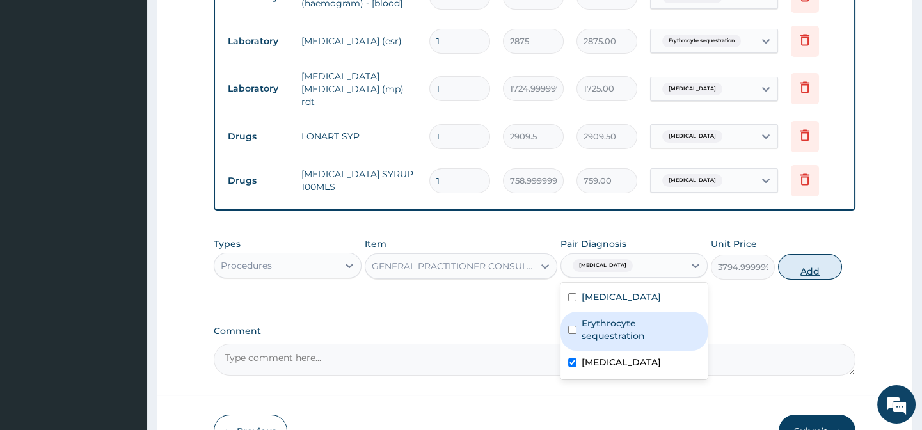
click at [808, 276] on button "Add" at bounding box center [810, 267] width 64 height 26
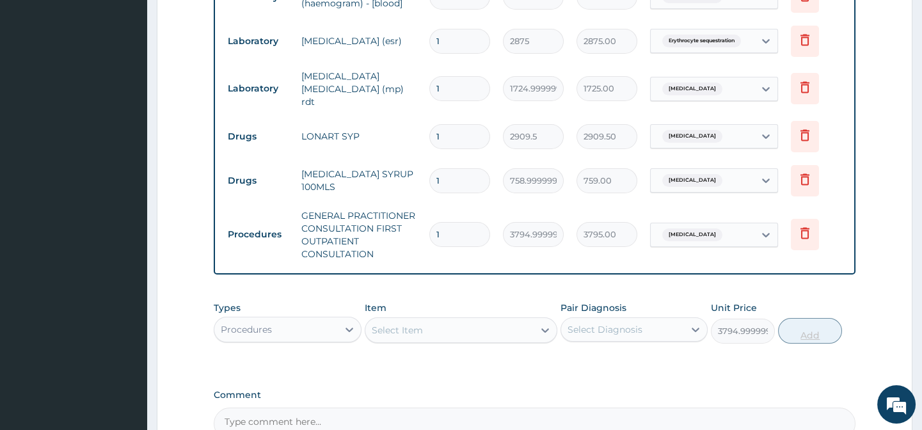
type input "0"
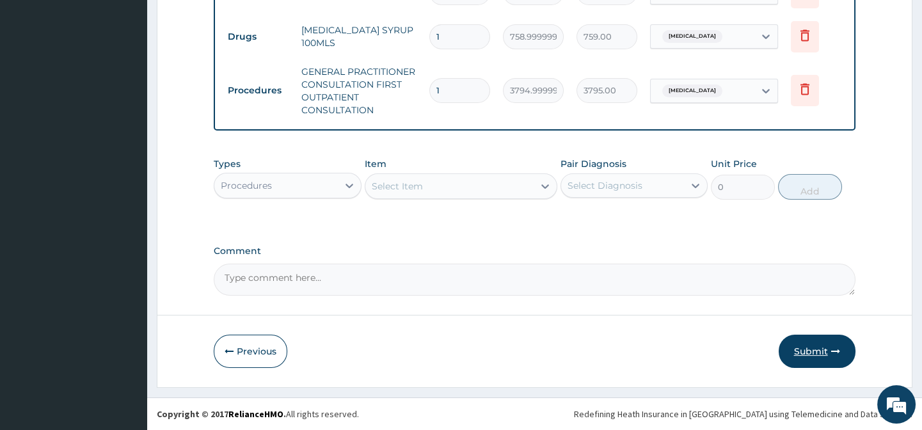
click at [818, 352] on button "Submit" at bounding box center [816, 351] width 77 height 33
